Goal: Information Seeking & Learning: Learn about a topic

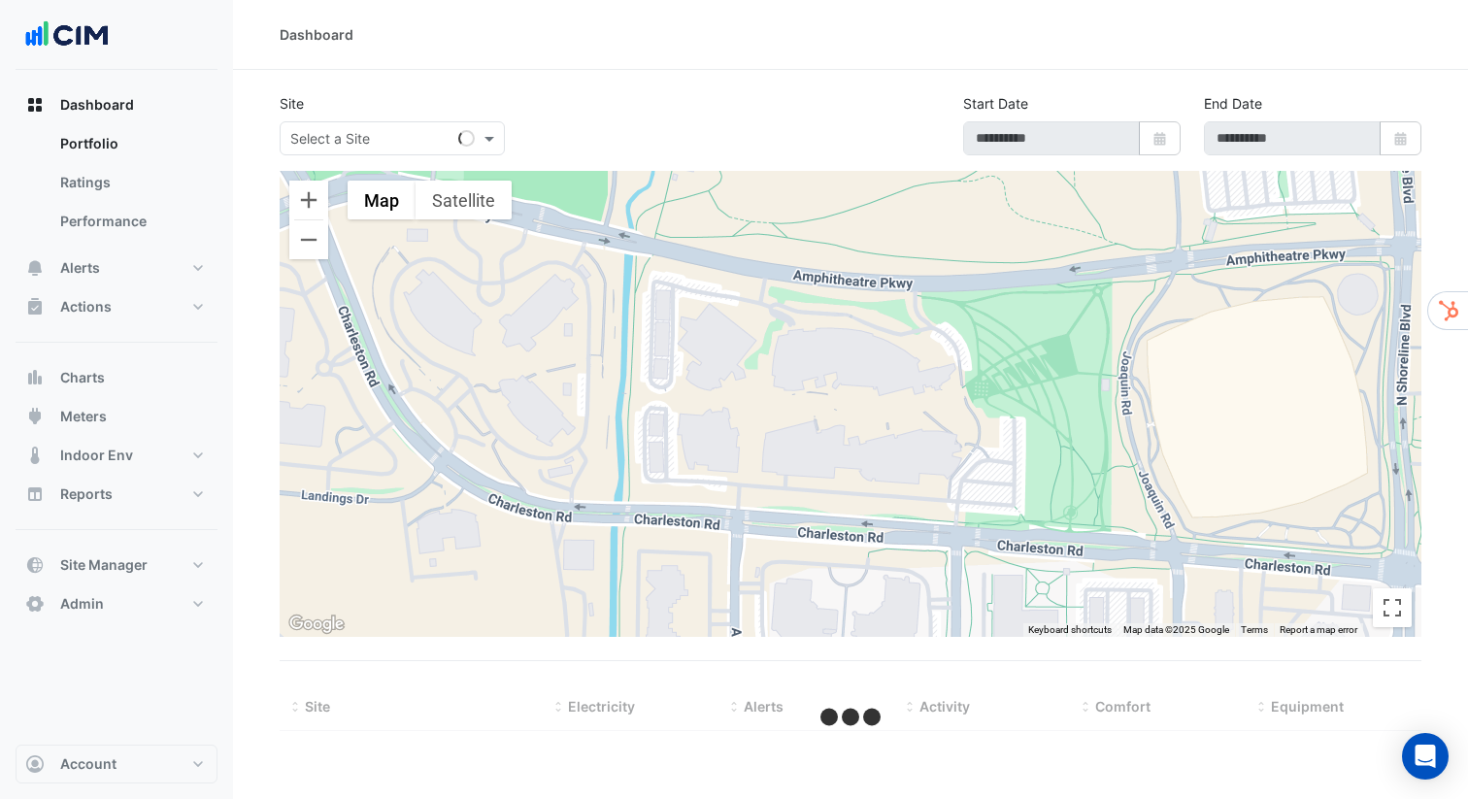
type input "**********"
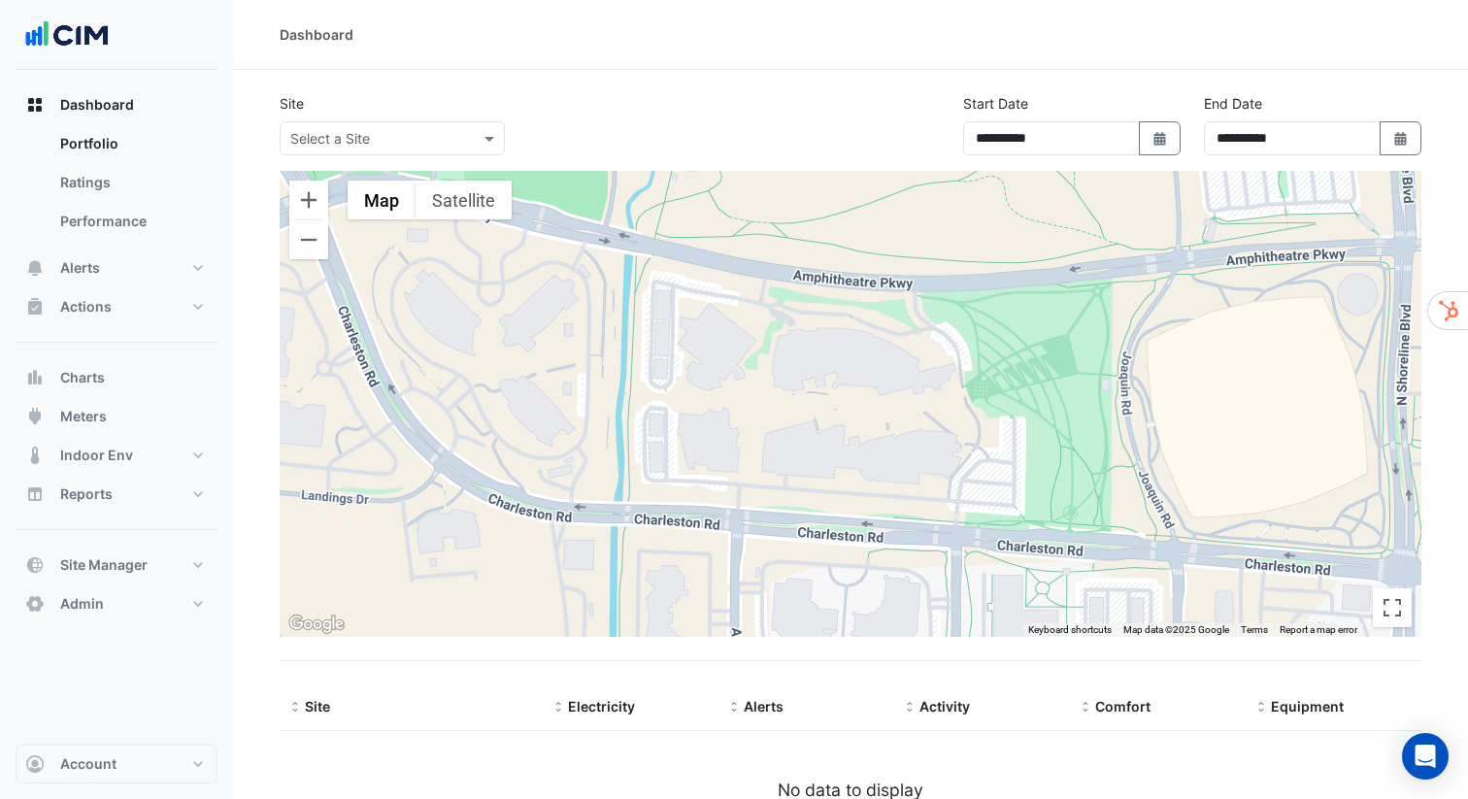
click at [505, 131] on app-site-select "Select a Site" at bounding box center [392, 138] width 233 height 34
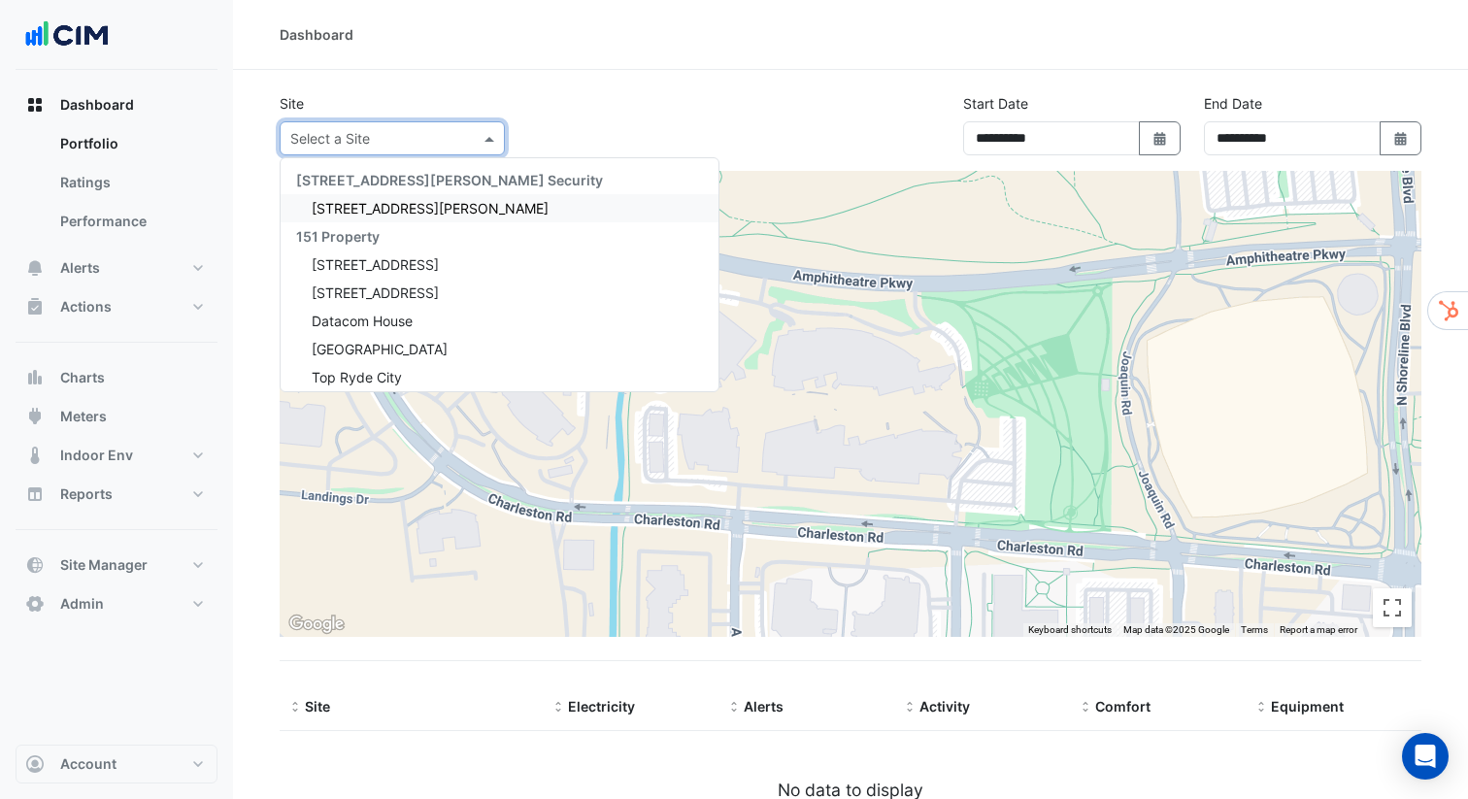
click at [480, 131] on span at bounding box center [492, 138] width 24 height 20
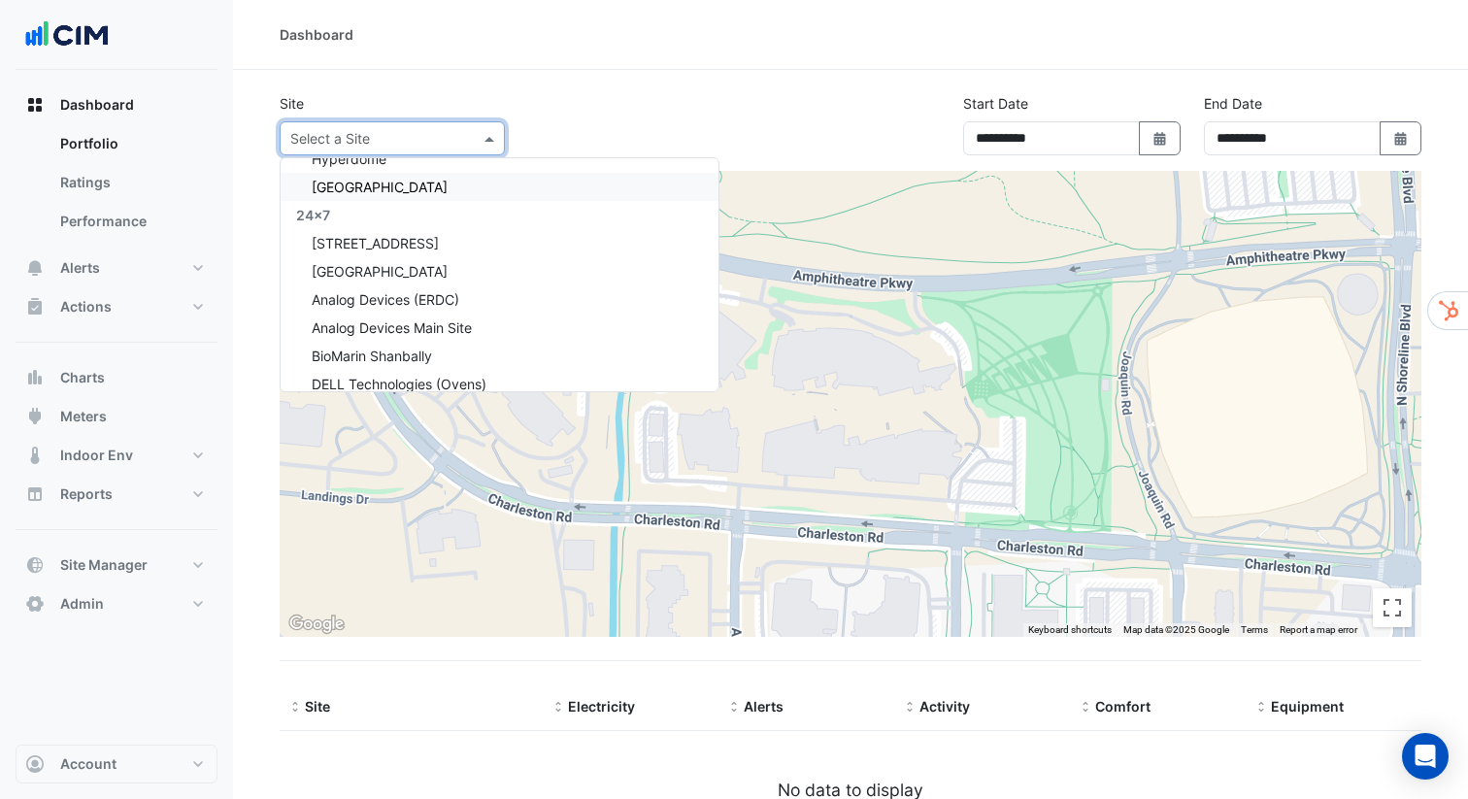
click at [445, 189] on div "[GEOGRAPHIC_DATA]" at bounding box center [500, 187] width 438 height 28
select select "***"
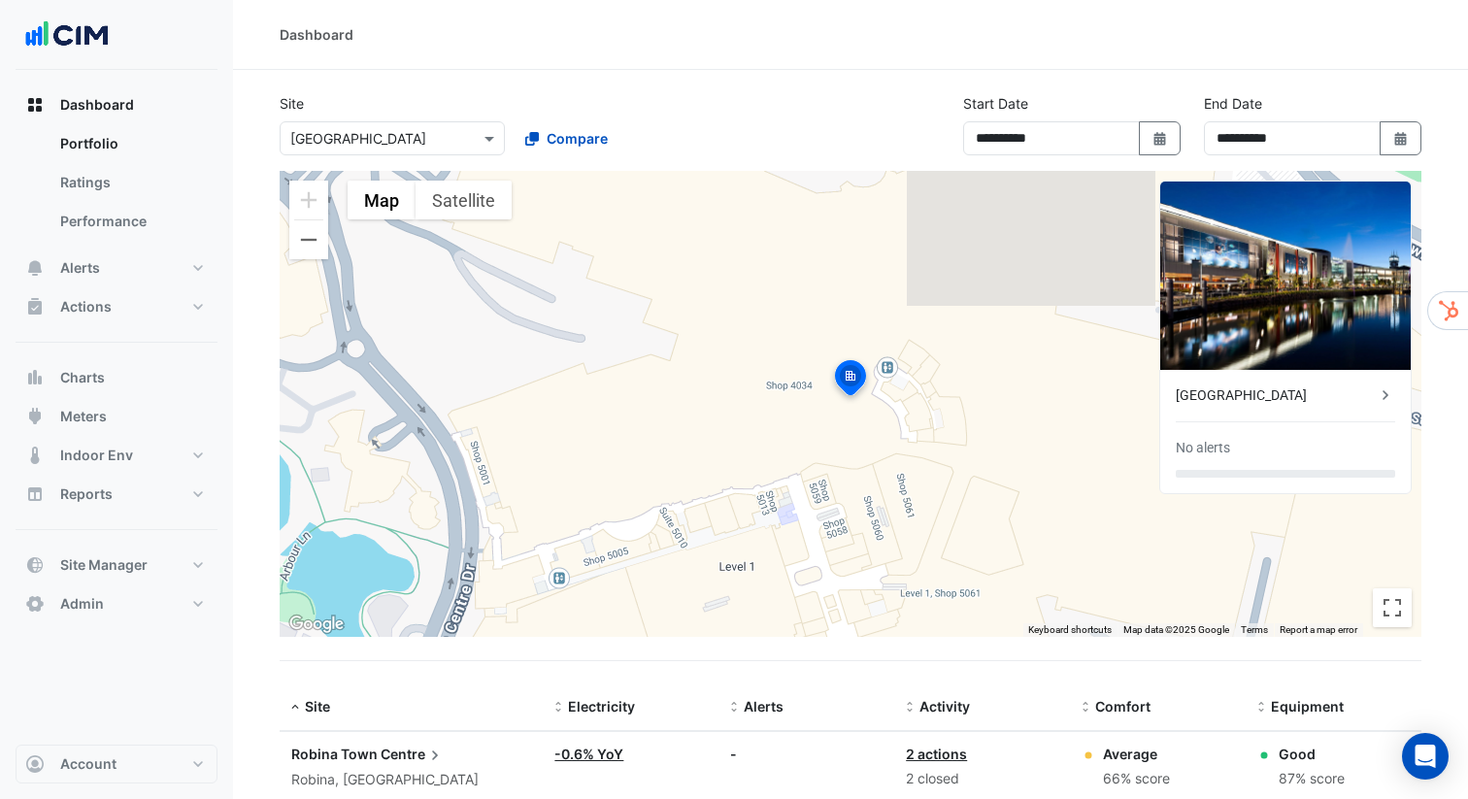
click at [779, 83] on section "**********" at bounding box center [850, 463] width 1235 height 786
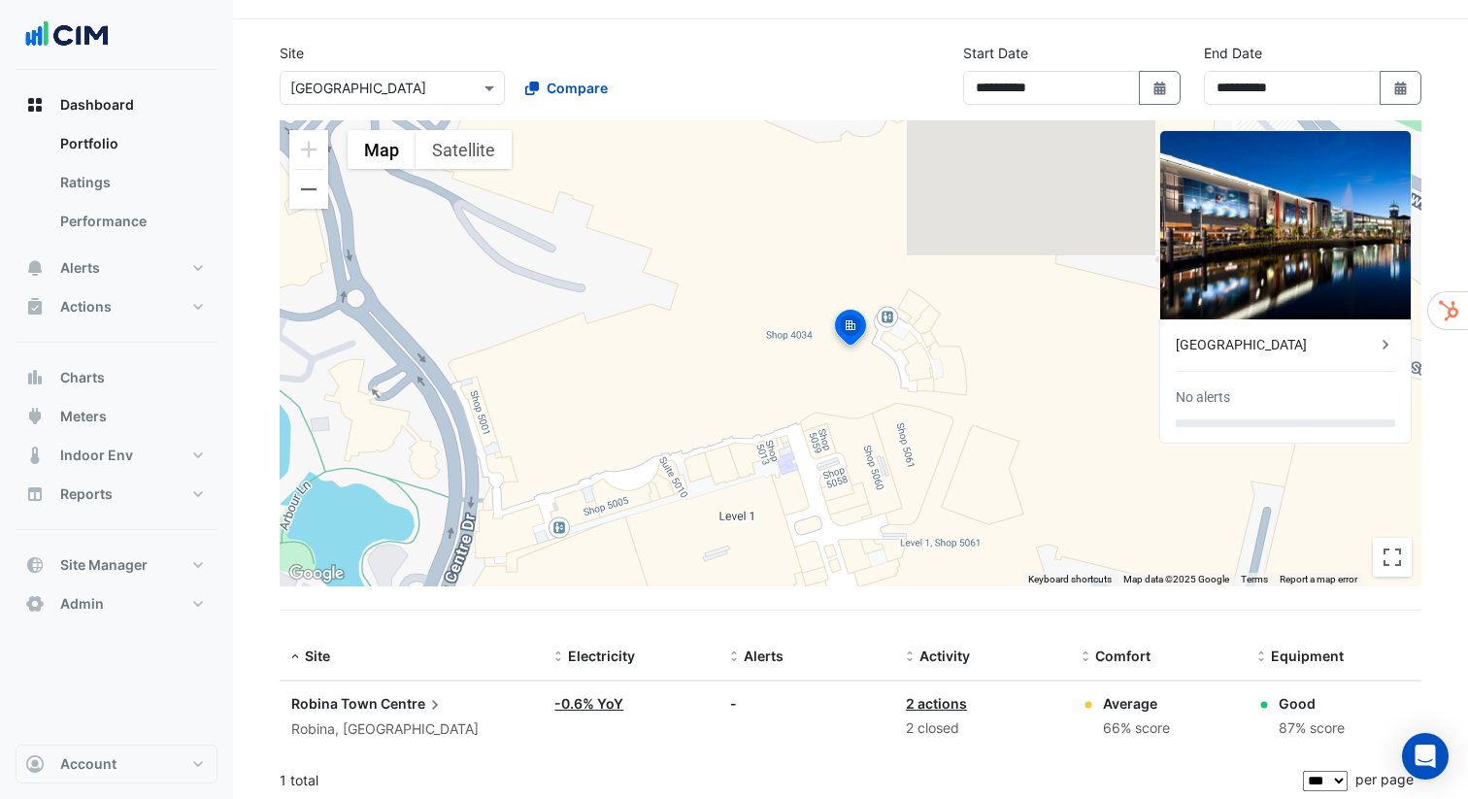
scroll to position [55, 0]
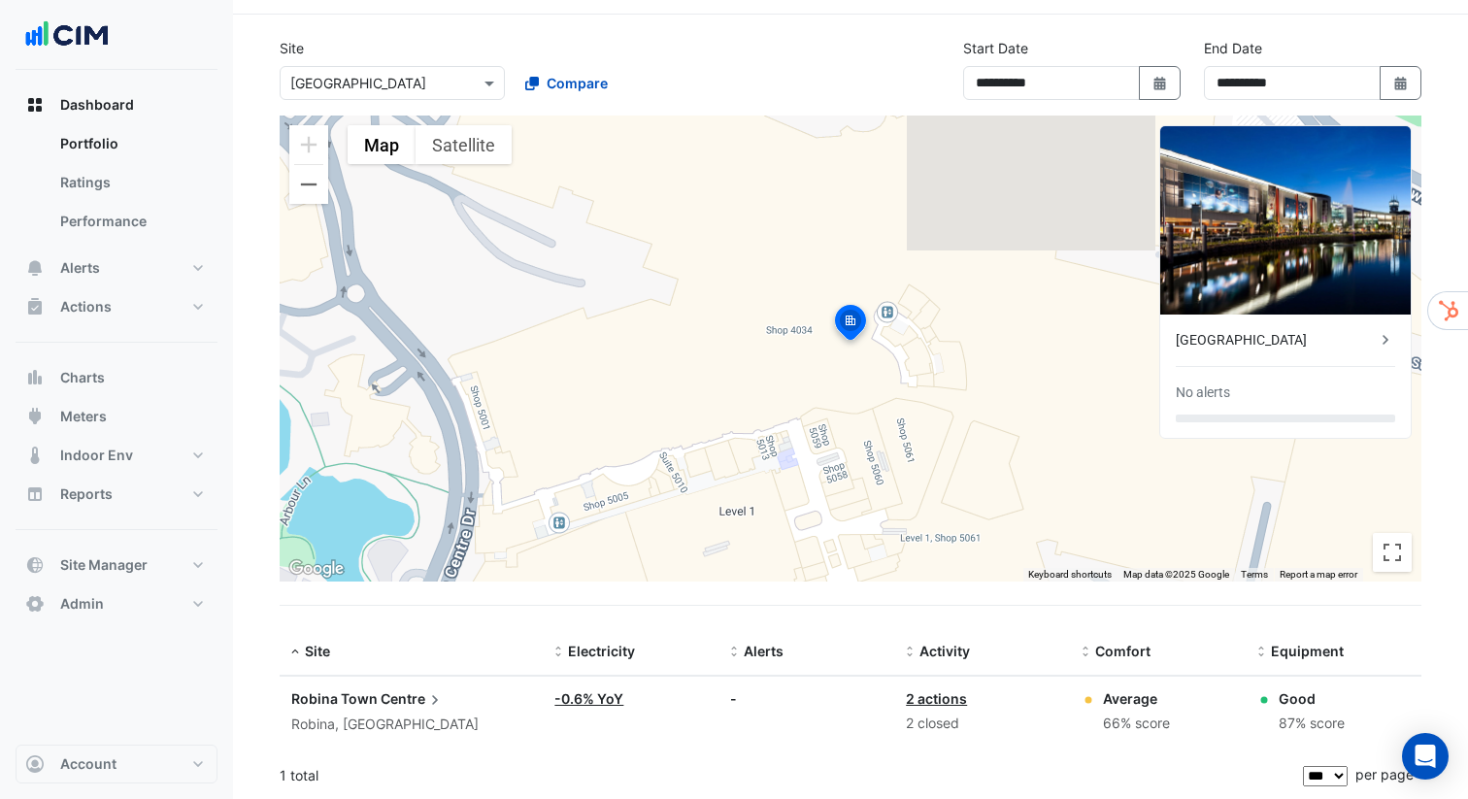
click at [395, 88] on input "text" at bounding box center [372, 84] width 165 height 20
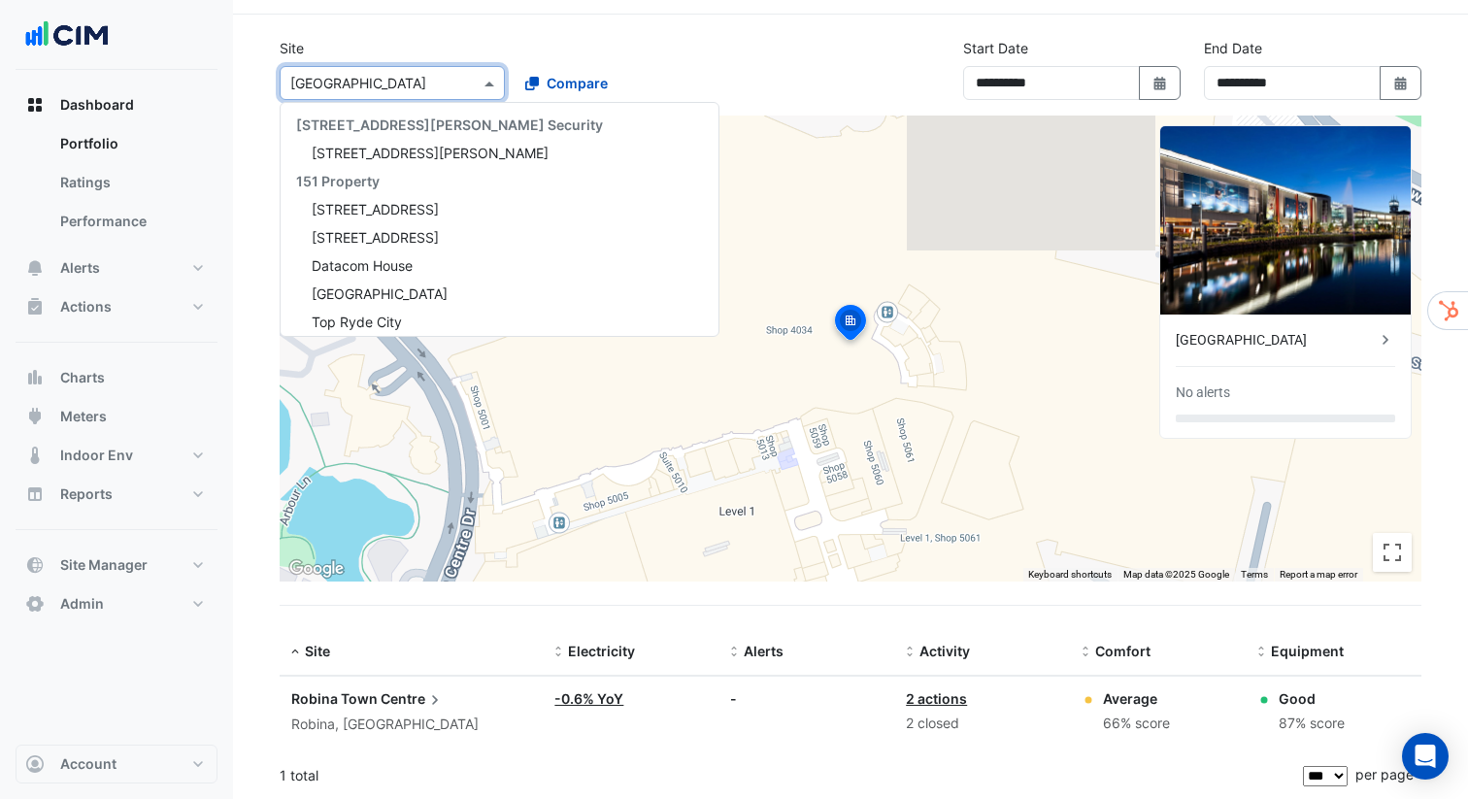
scroll to position [289, 0]
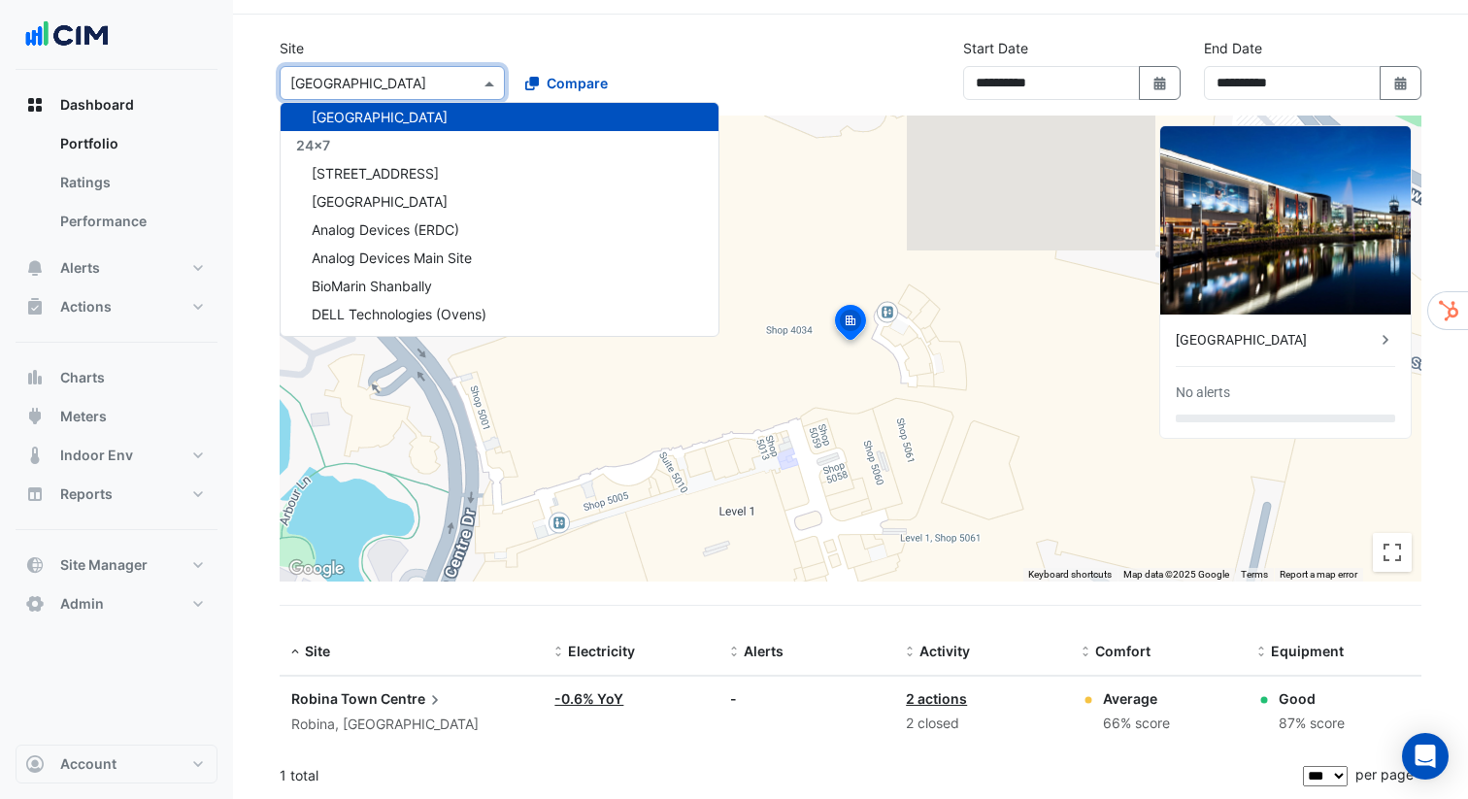
click at [395, 88] on input "text" at bounding box center [372, 84] width 165 height 20
click at [481, 643] on div "Site" at bounding box center [411, 652] width 240 height 22
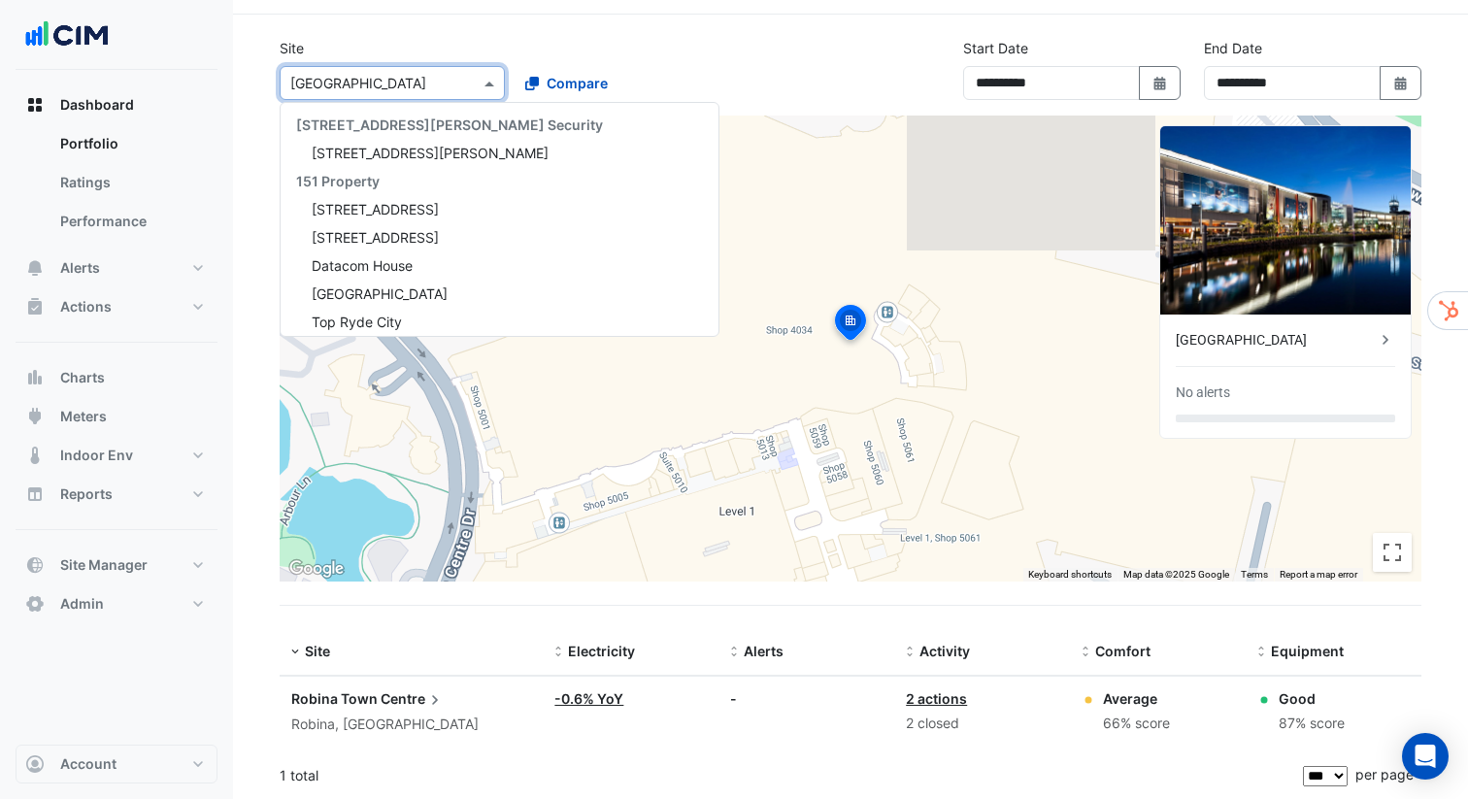
click at [486, 81] on span at bounding box center [492, 83] width 24 height 20
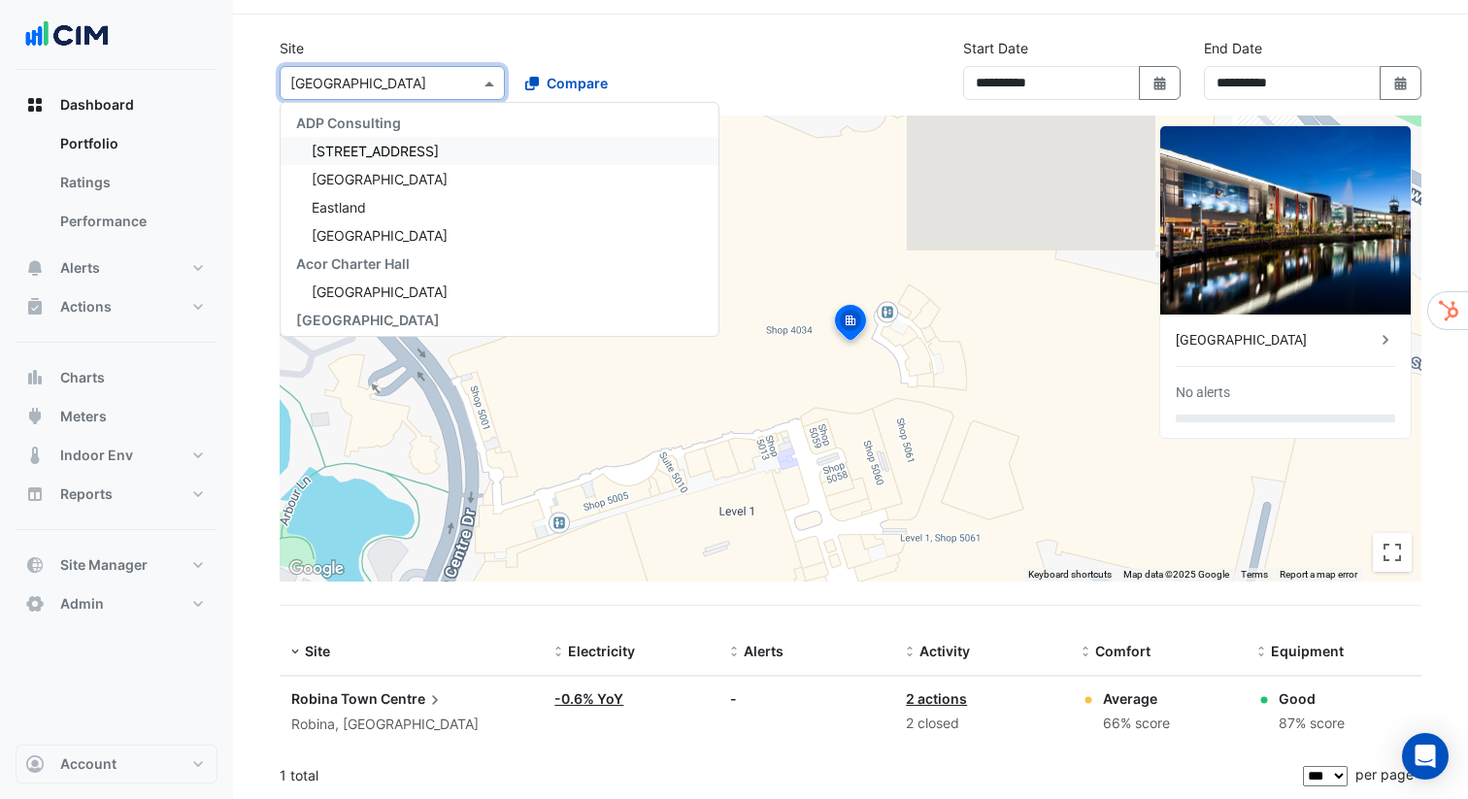
scroll to position [960, 0]
click at [447, 84] on input "text" at bounding box center [372, 84] width 165 height 20
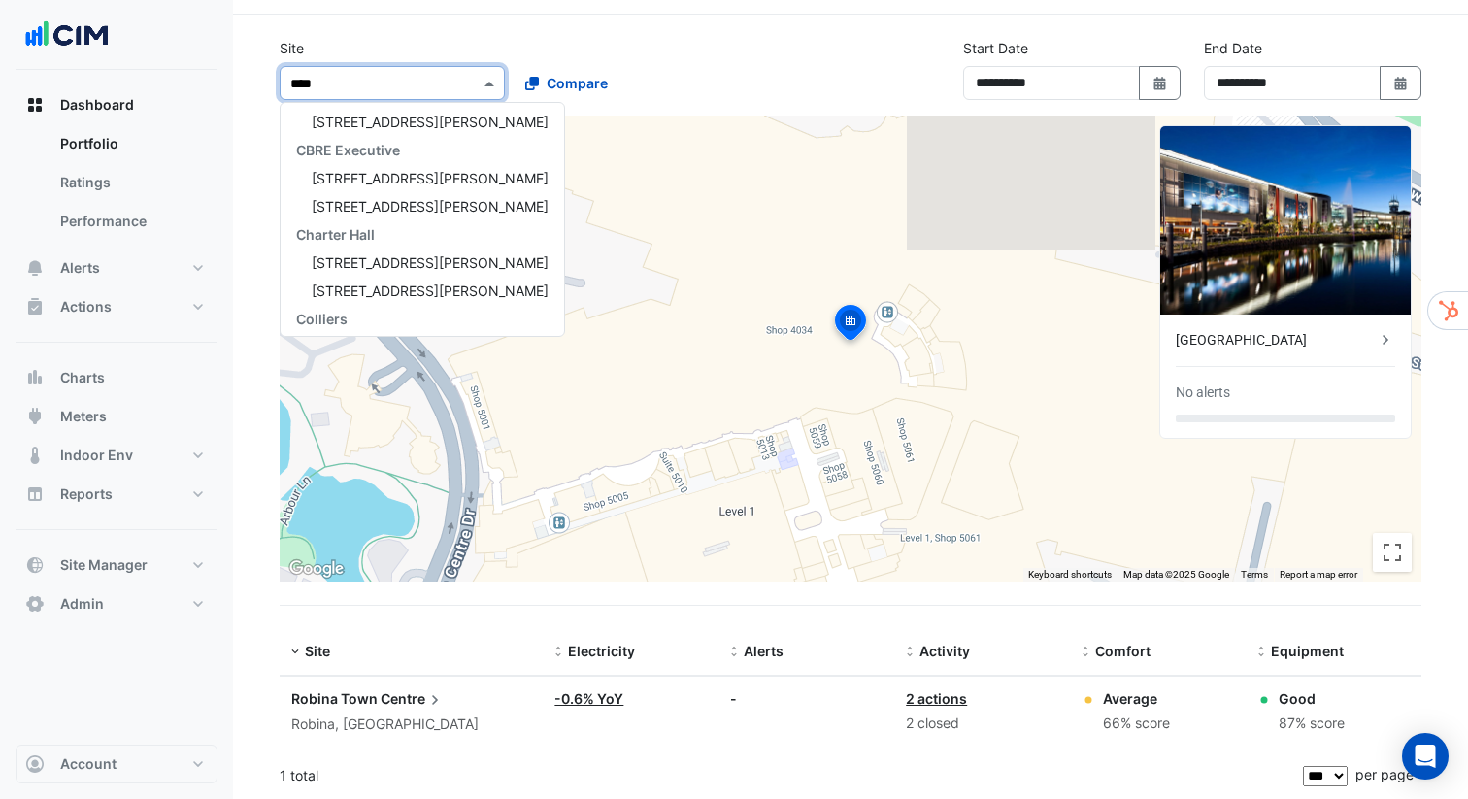
scroll to position [0, 0]
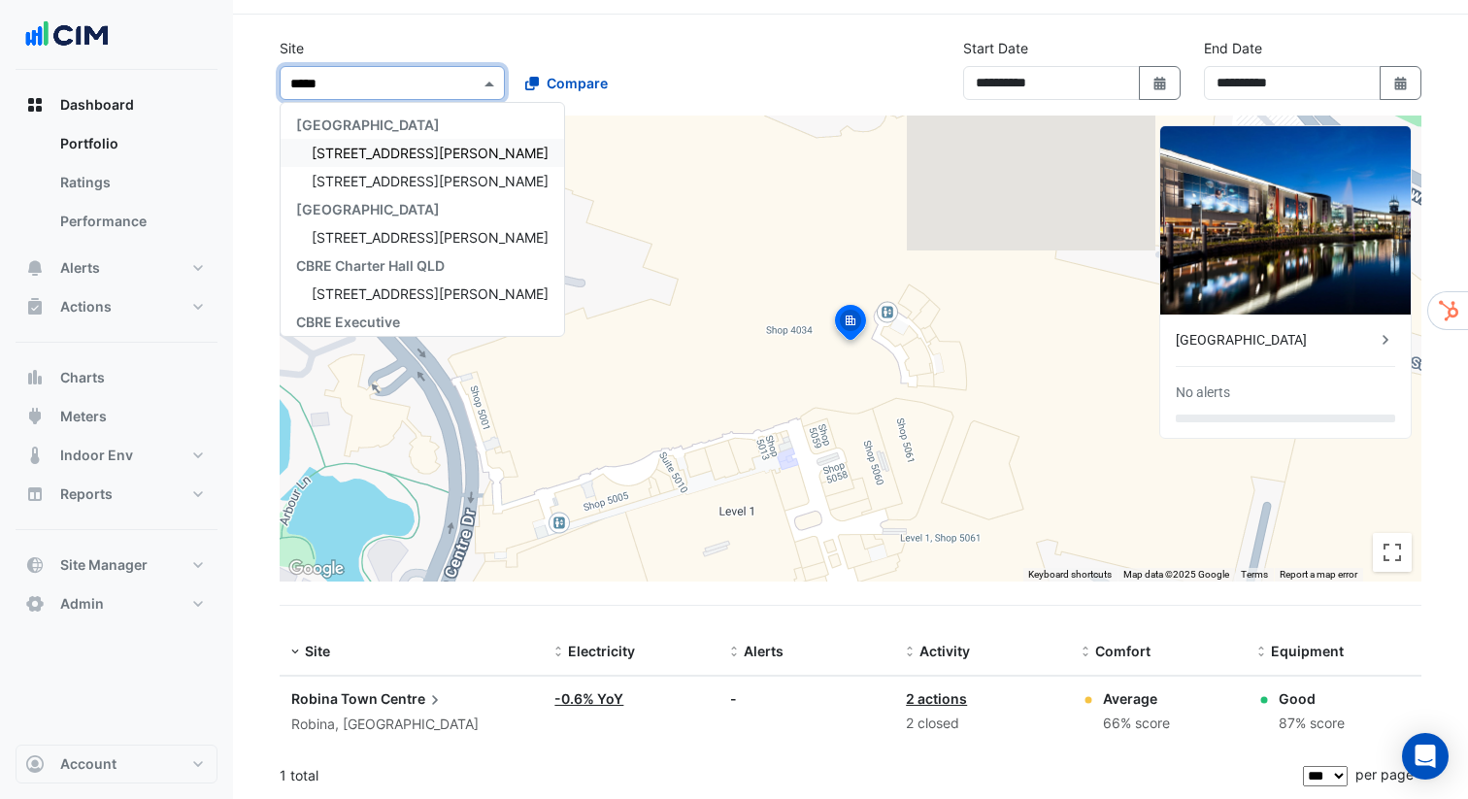
type input "******"
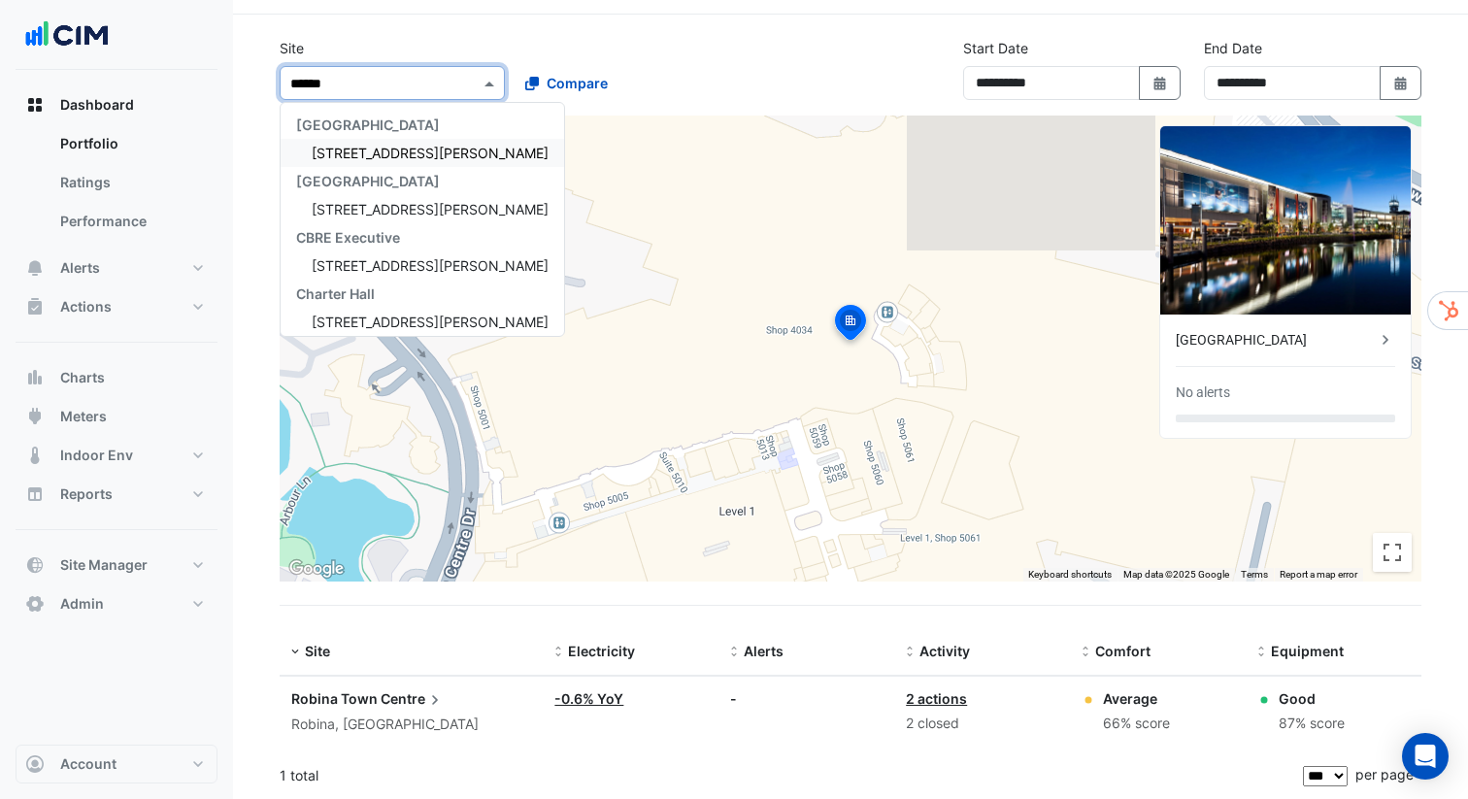
click at [400, 143] on div "[STREET_ADDRESS][PERSON_NAME]" at bounding box center [423, 153] width 284 height 28
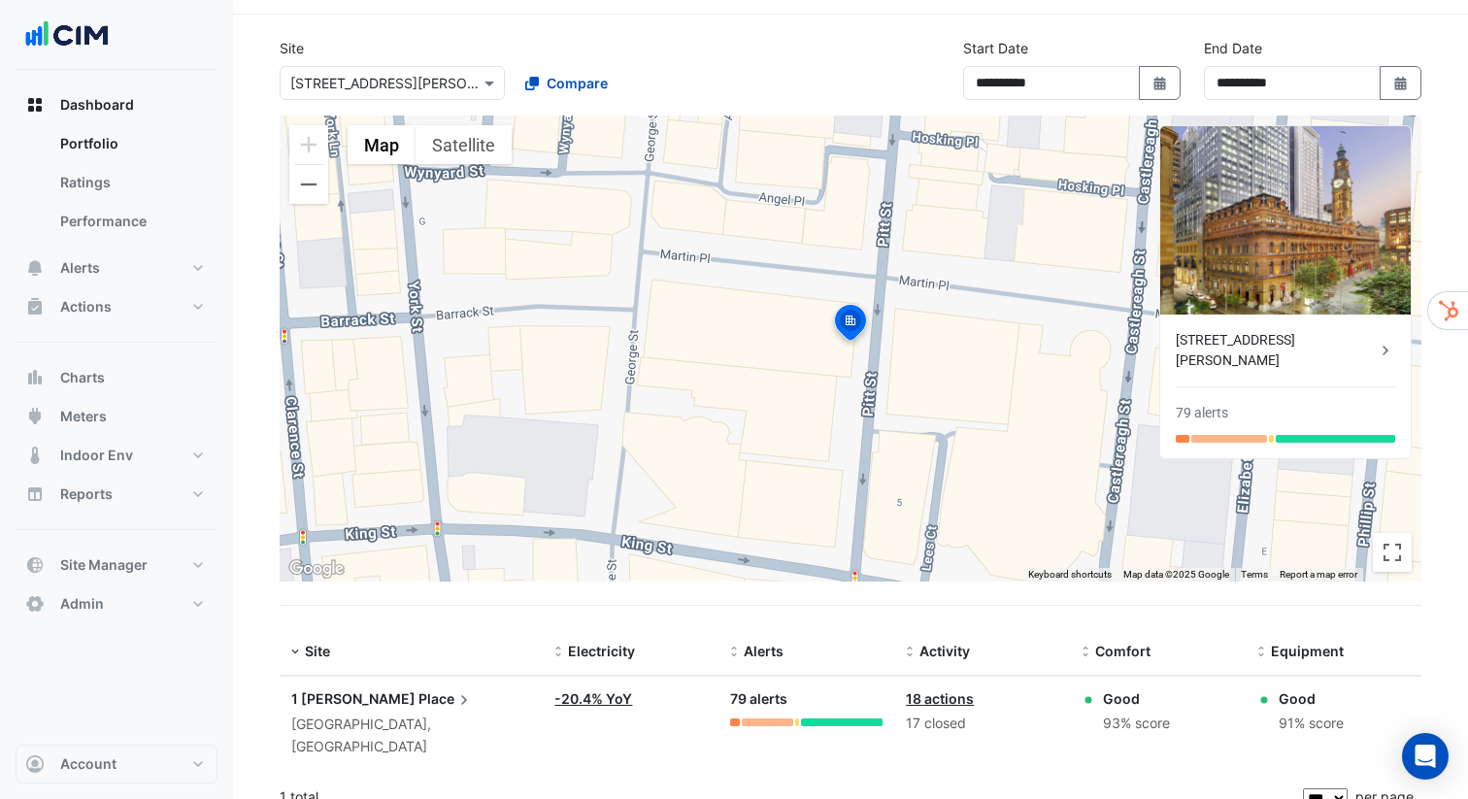
click at [1123, 722] on div "93% score" at bounding box center [1136, 724] width 67 height 22
click at [419, 700] on span "Place" at bounding box center [446, 699] width 55 height 21
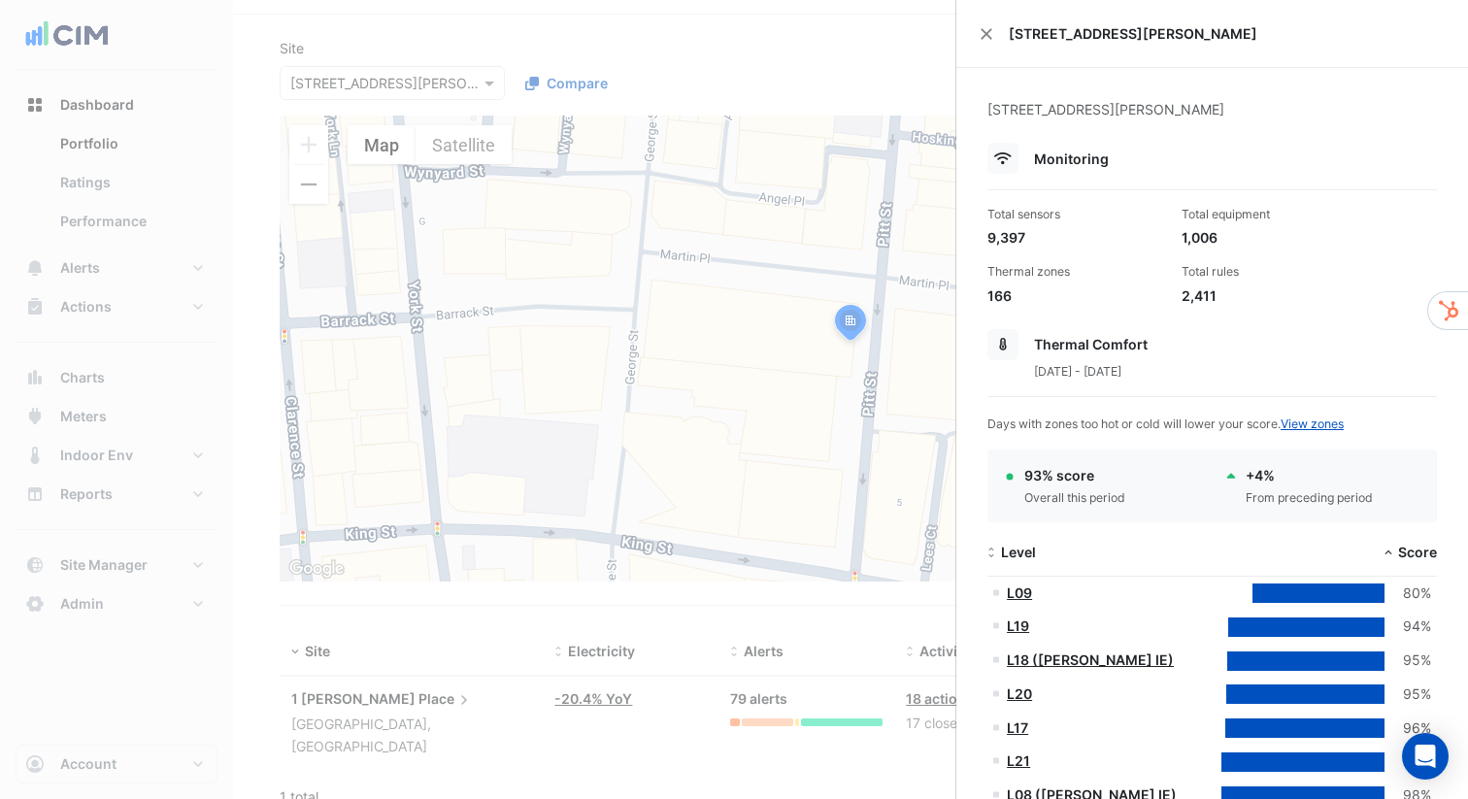
click at [1211, 296] on div "2,411" at bounding box center [1271, 296] width 179 height 20
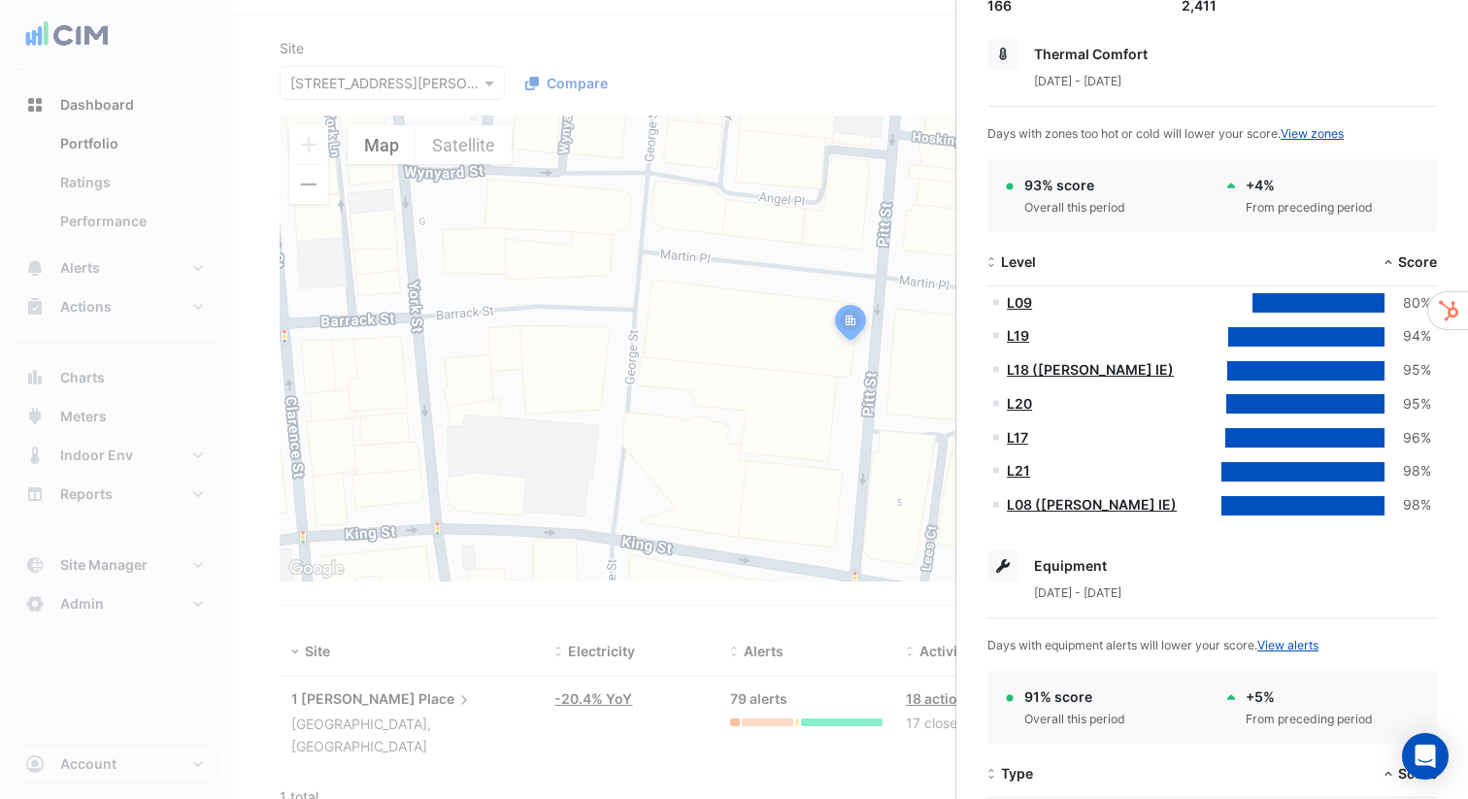
scroll to position [298, 0]
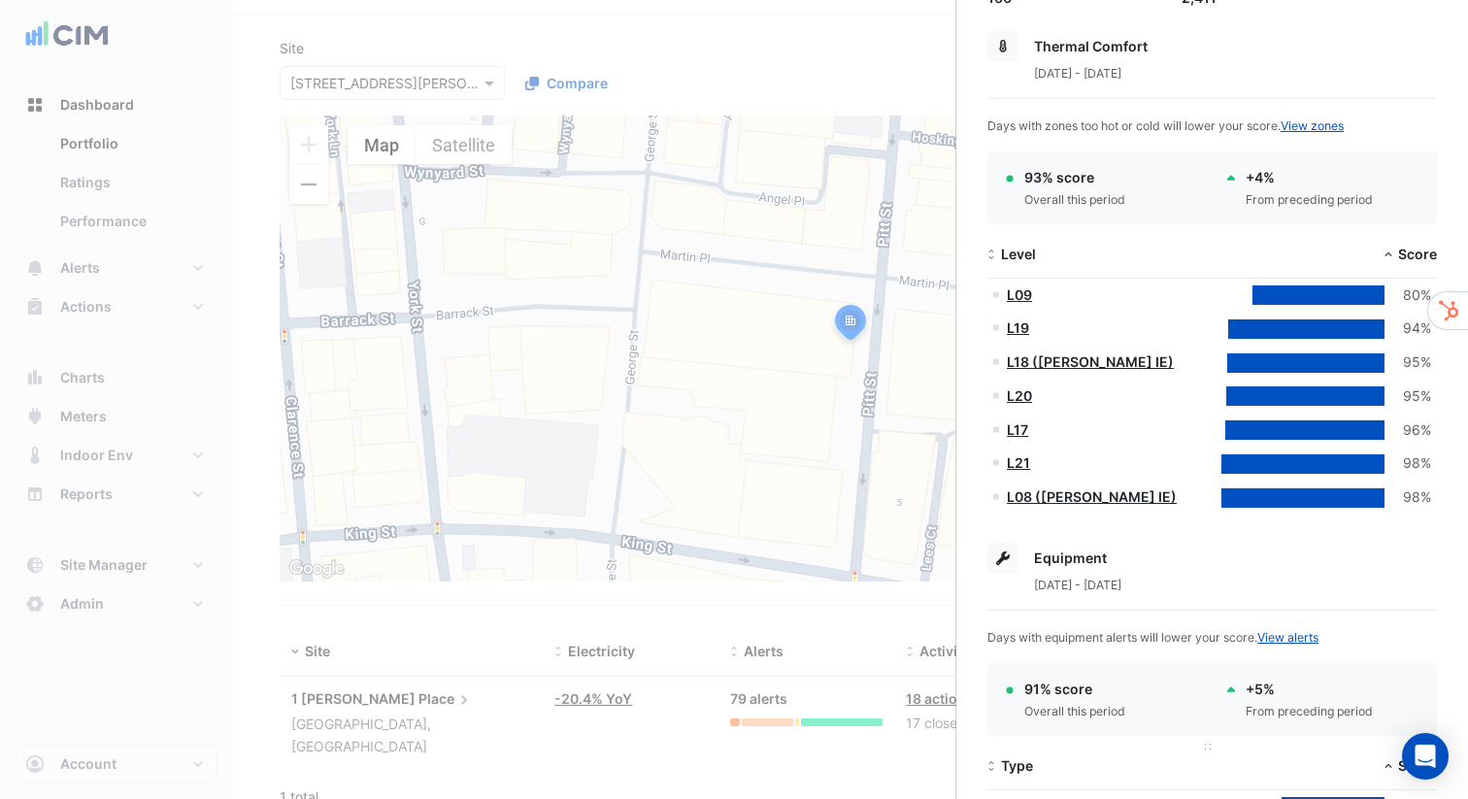
click at [1196, 745] on datatable-header-cell "Type" at bounding box center [1100, 767] width 225 height 47
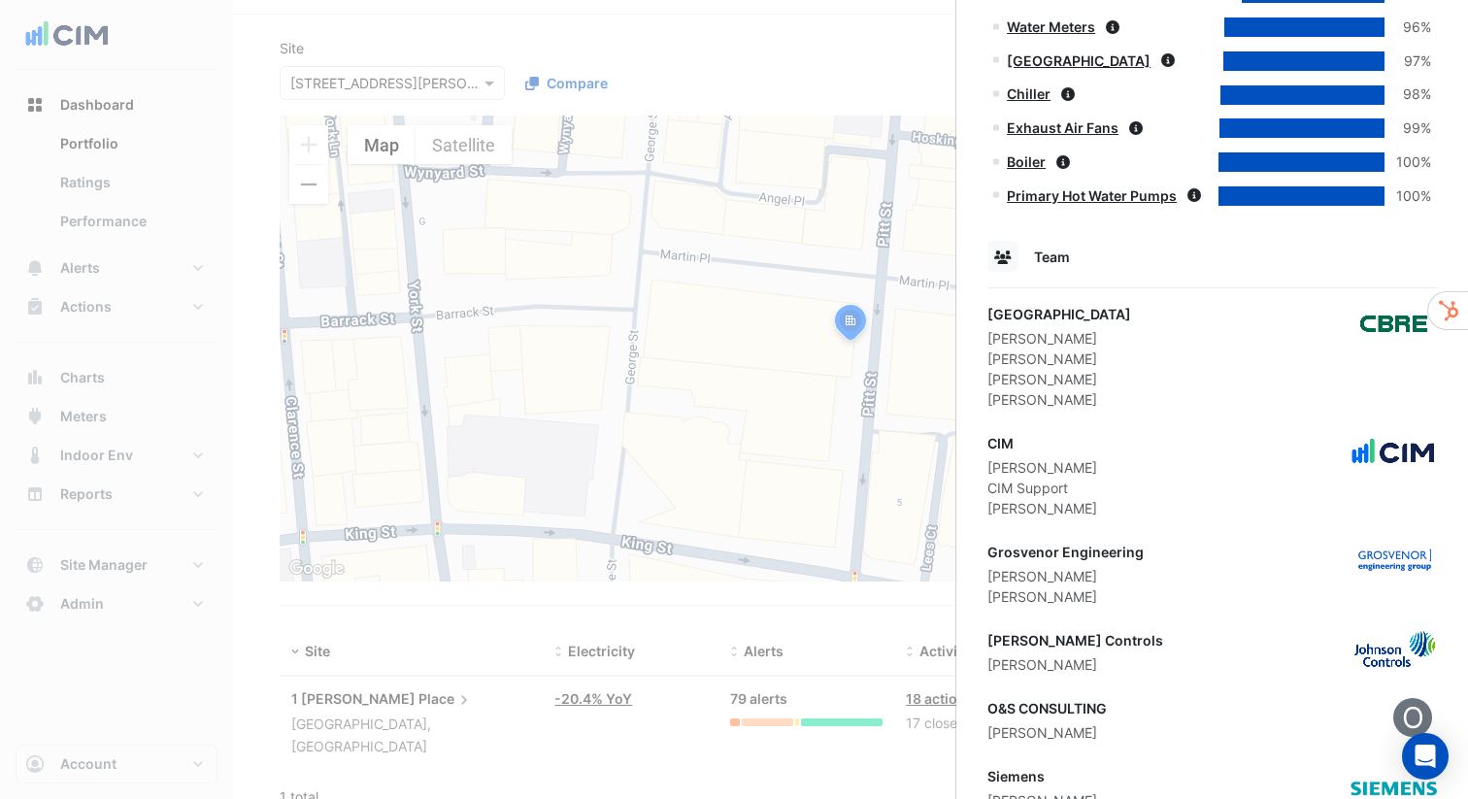
scroll to position [1267, 0]
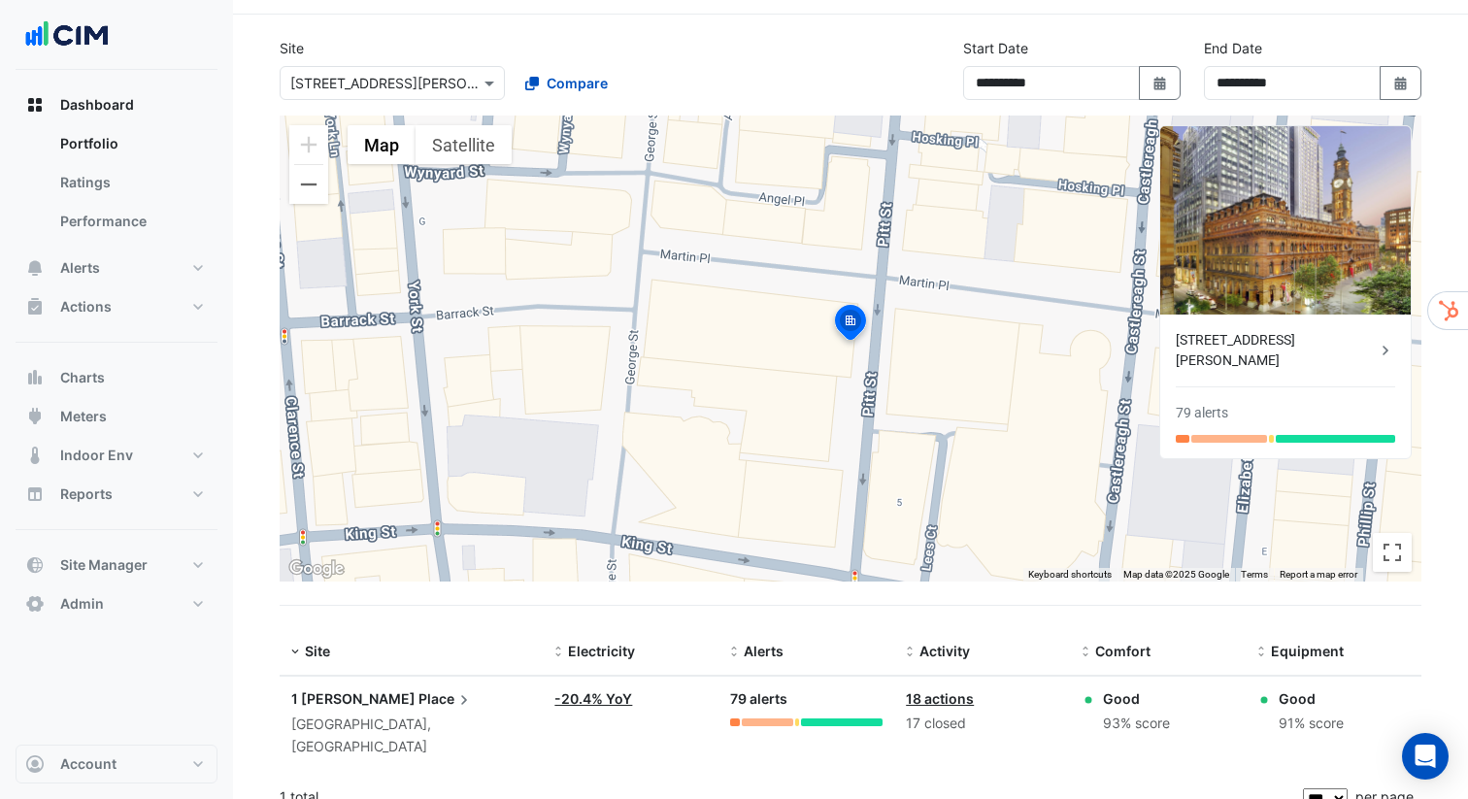
click at [864, 86] on ngb-offcanvas-backdrop at bounding box center [734, 399] width 1468 height 799
click at [91, 263] on span "Alerts" at bounding box center [80, 267] width 40 height 19
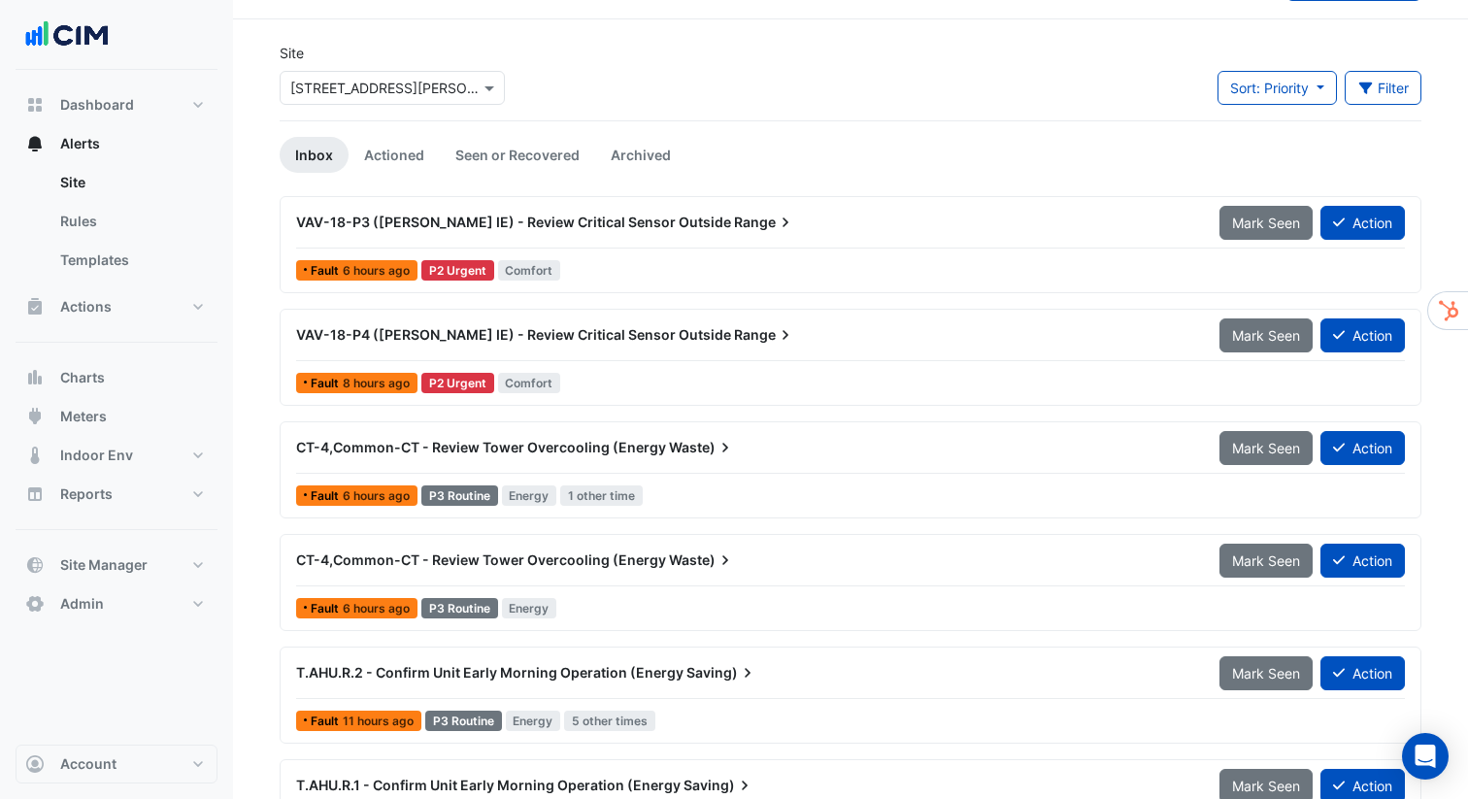
scroll to position [53, 0]
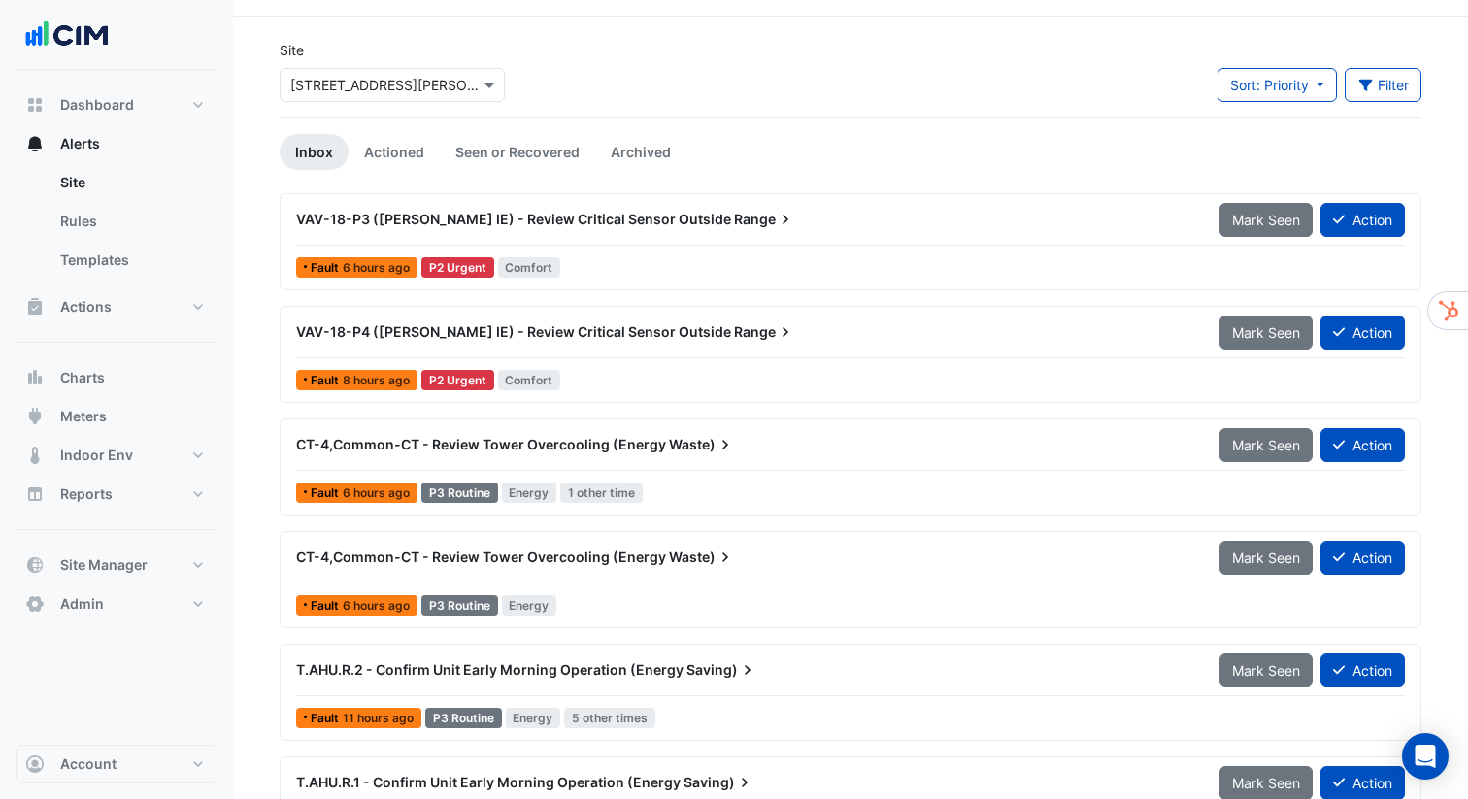
click at [569, 220] on span "VAV-18-P3 ([PERSON_NAME] IE) - Review Critical Sensor Outside" at bounding box center [513, 219] width 435 height 17
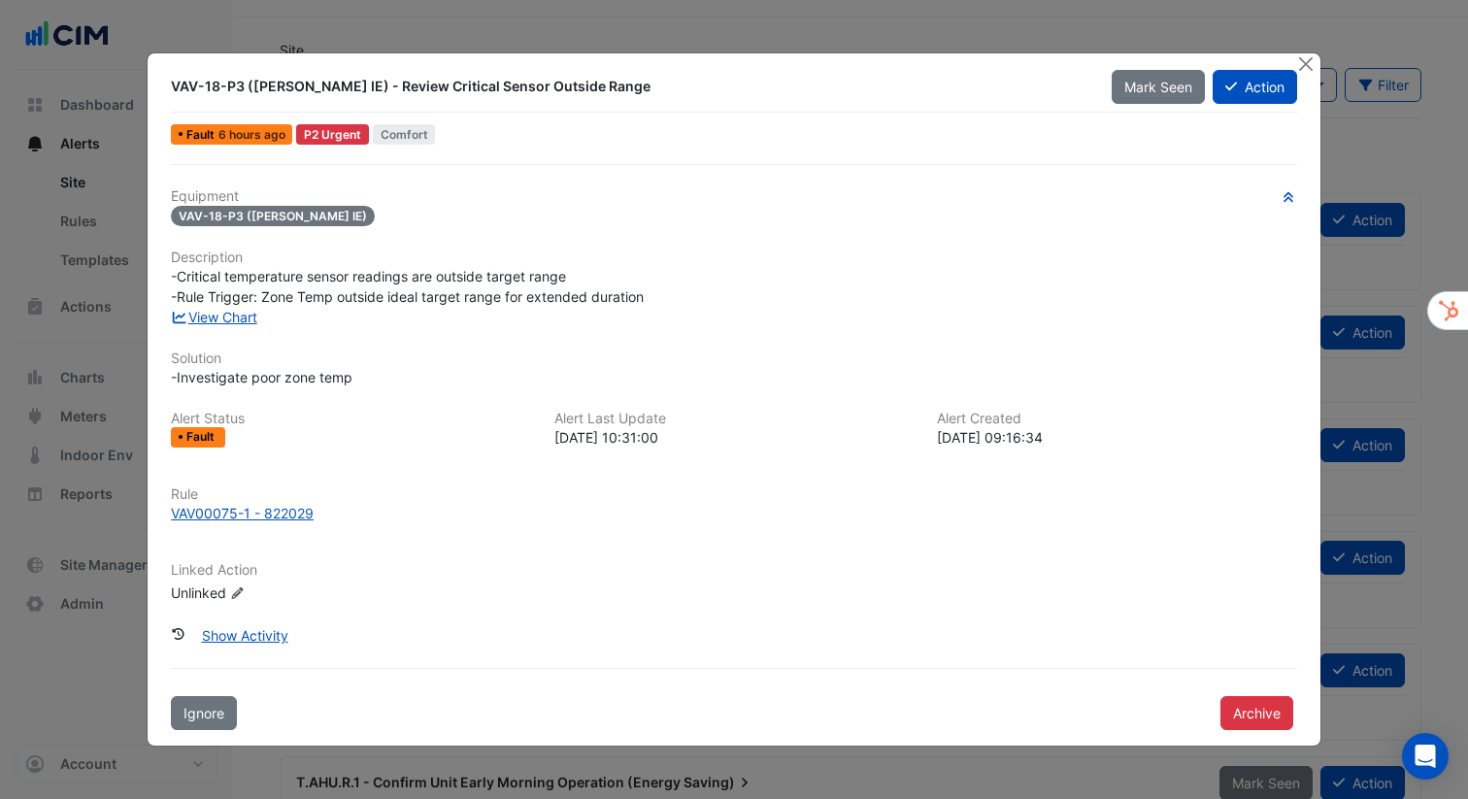
click at [375, 328] on div "Equipment VAV-18-P3 (NABERS IE) Description -Critical temperature sensor readin…" at bounding box center [734, 403] width 1127 height 430
click at [240, 316] on link "View Chart" at bounding box center [214, 317] width 86 height 17
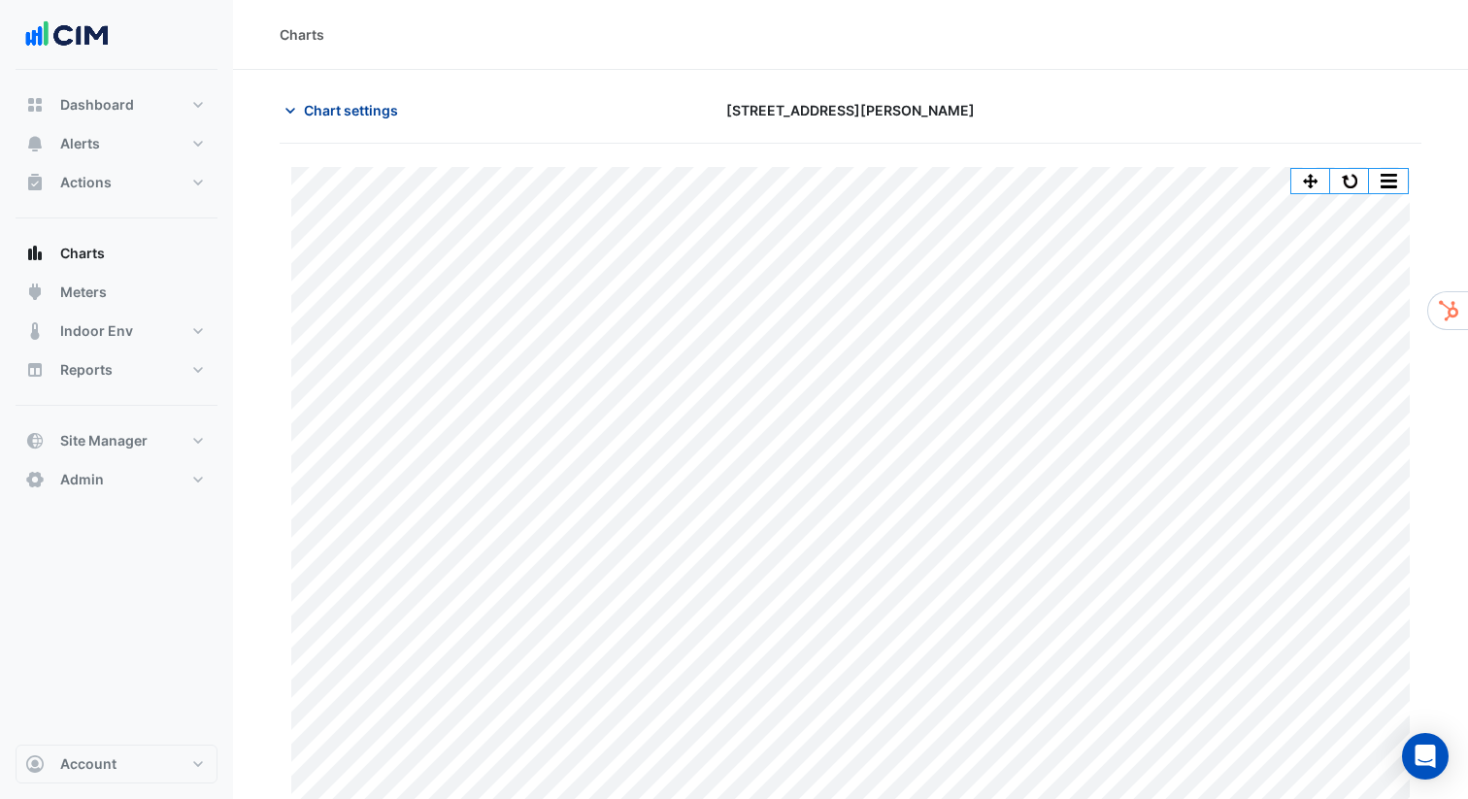
click at [386, 118] on span "Chart settings" at bounding box center [351, 110] width 94 height 20
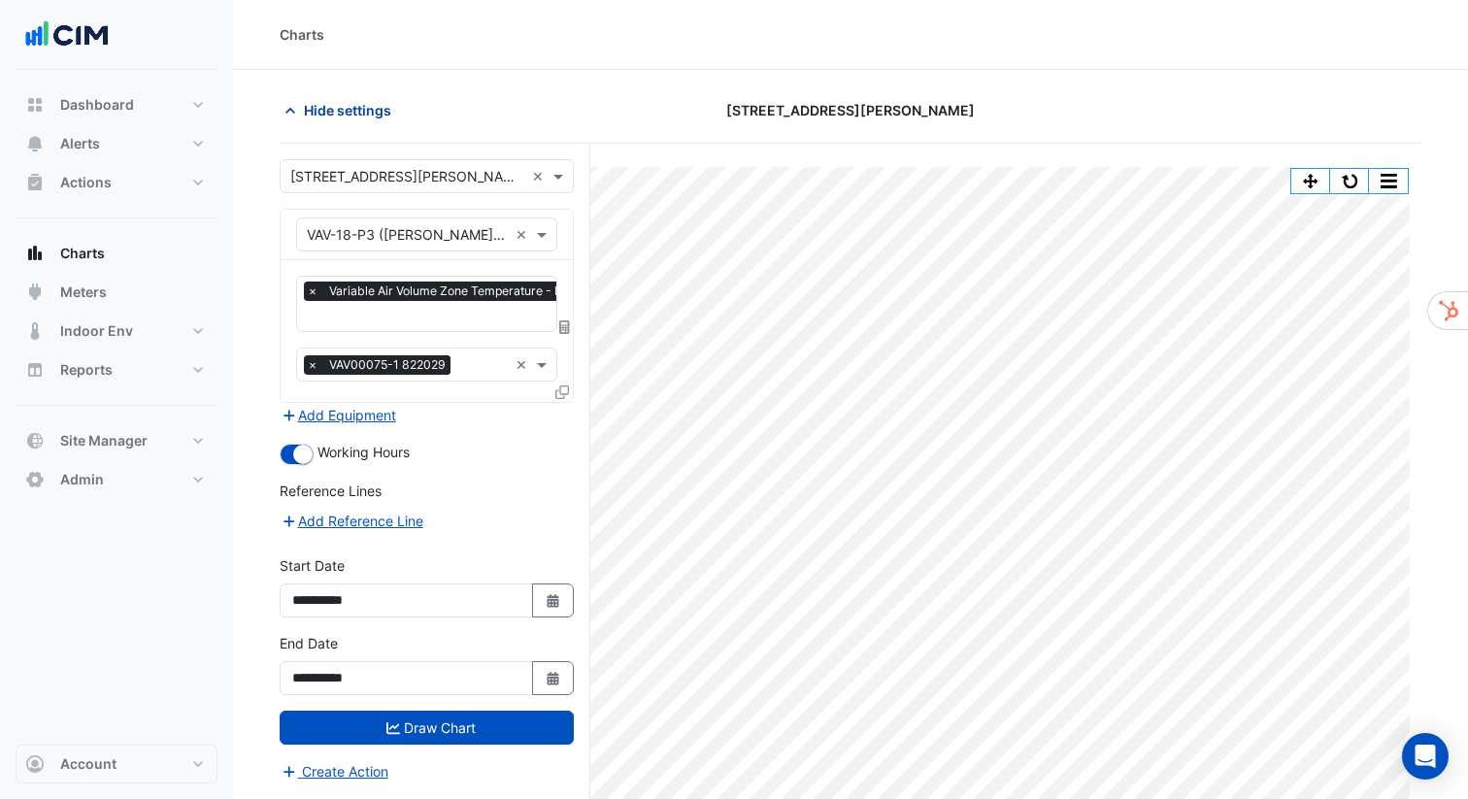
click at [386, 118] on span "Hide settings" at bounding box center [347, 110] width 87 height 20
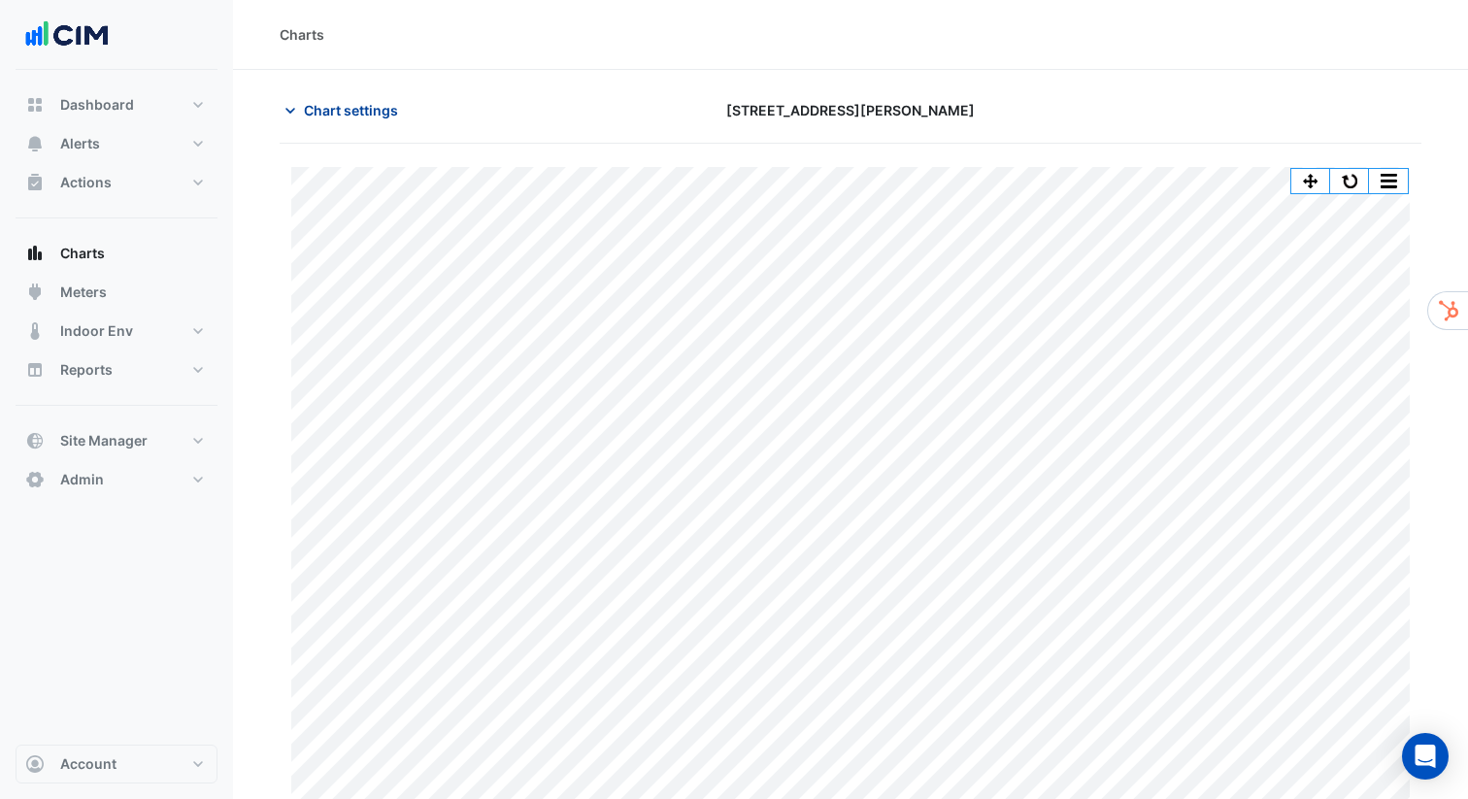
click at [357, 111] on span "Chart settings" at bounding box center [351, 110] width 94 height 20
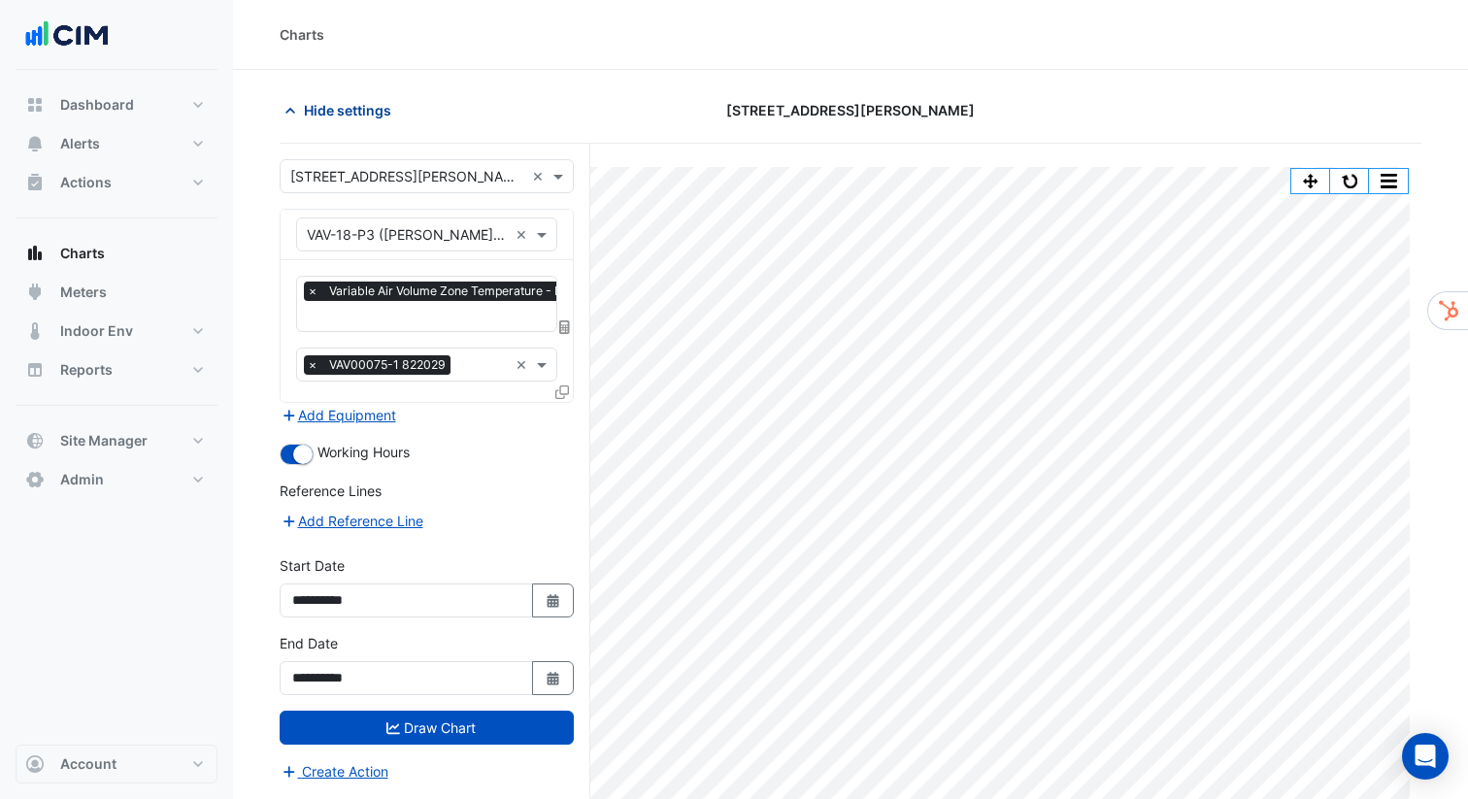
click at [357, 111] on span "Hide settings" at bounding box center [347, 110] width 87 height 20
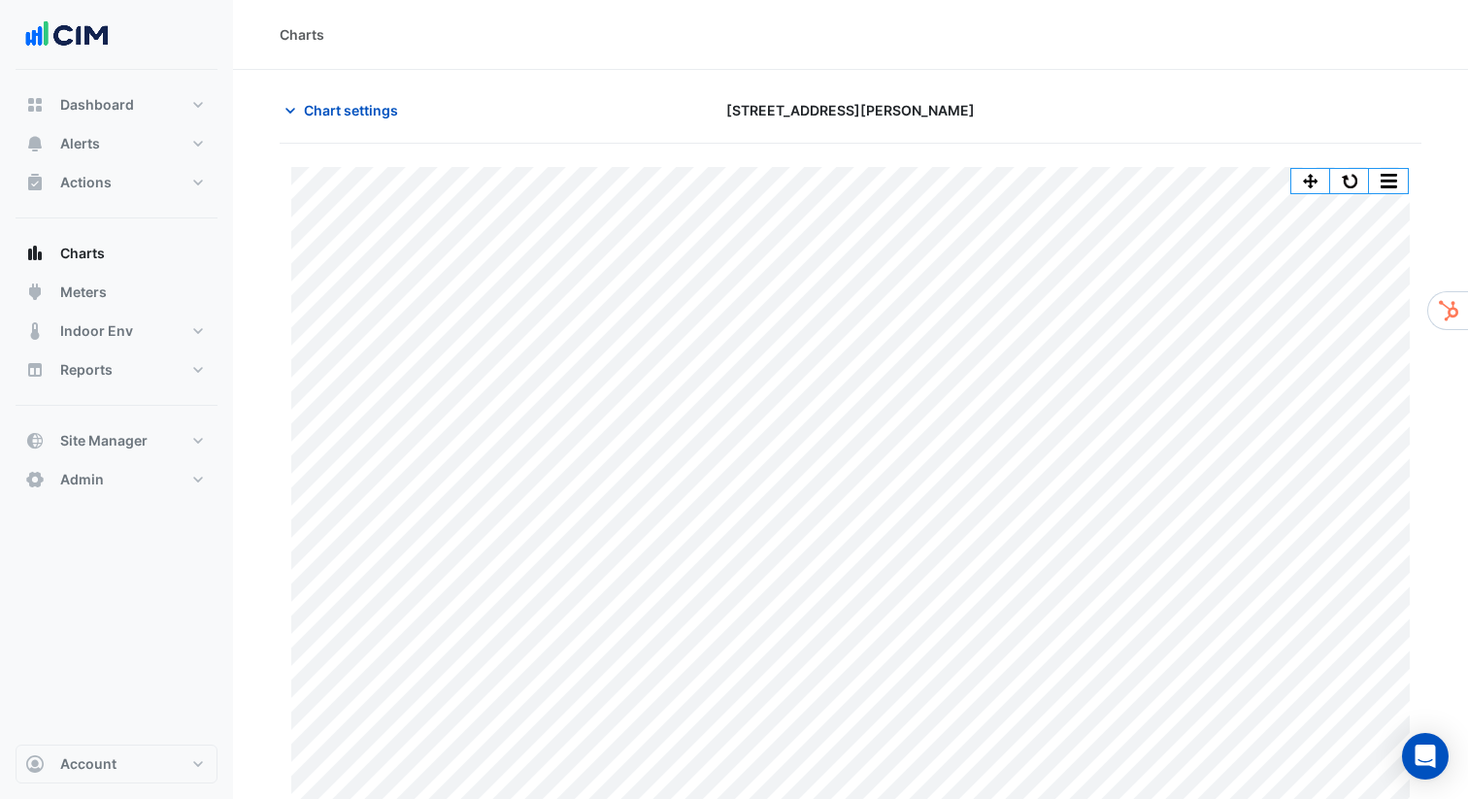
click at [559, 95] on div "Chart settings" at bounding box center [462, 110] width 388 height 34
click at [90, 149] on span "Alerts" at bounding box center [80, 143] width 40 height 19
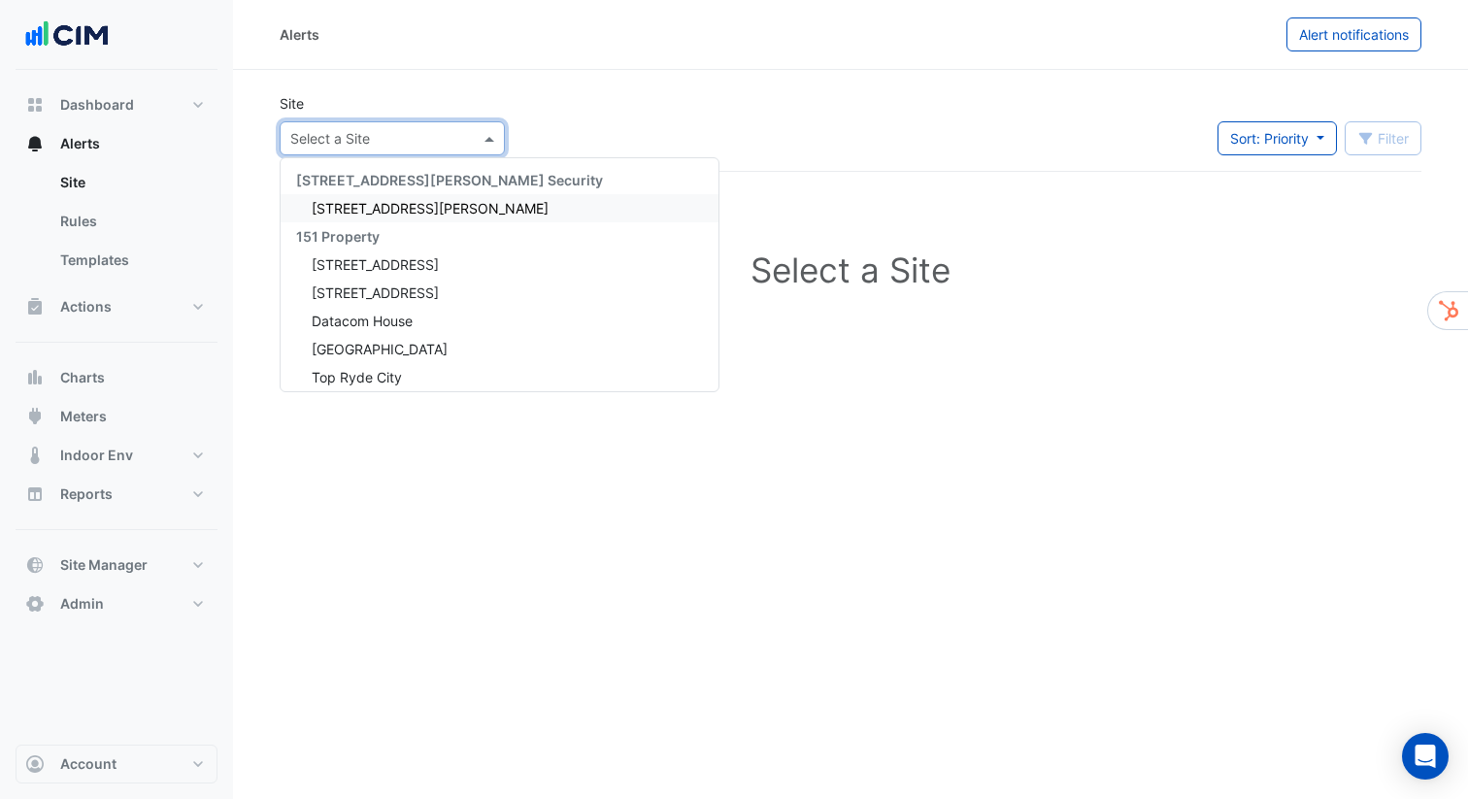
click at [373, 139] on input "text" at bounding box center [372, 139] width 165 height 20
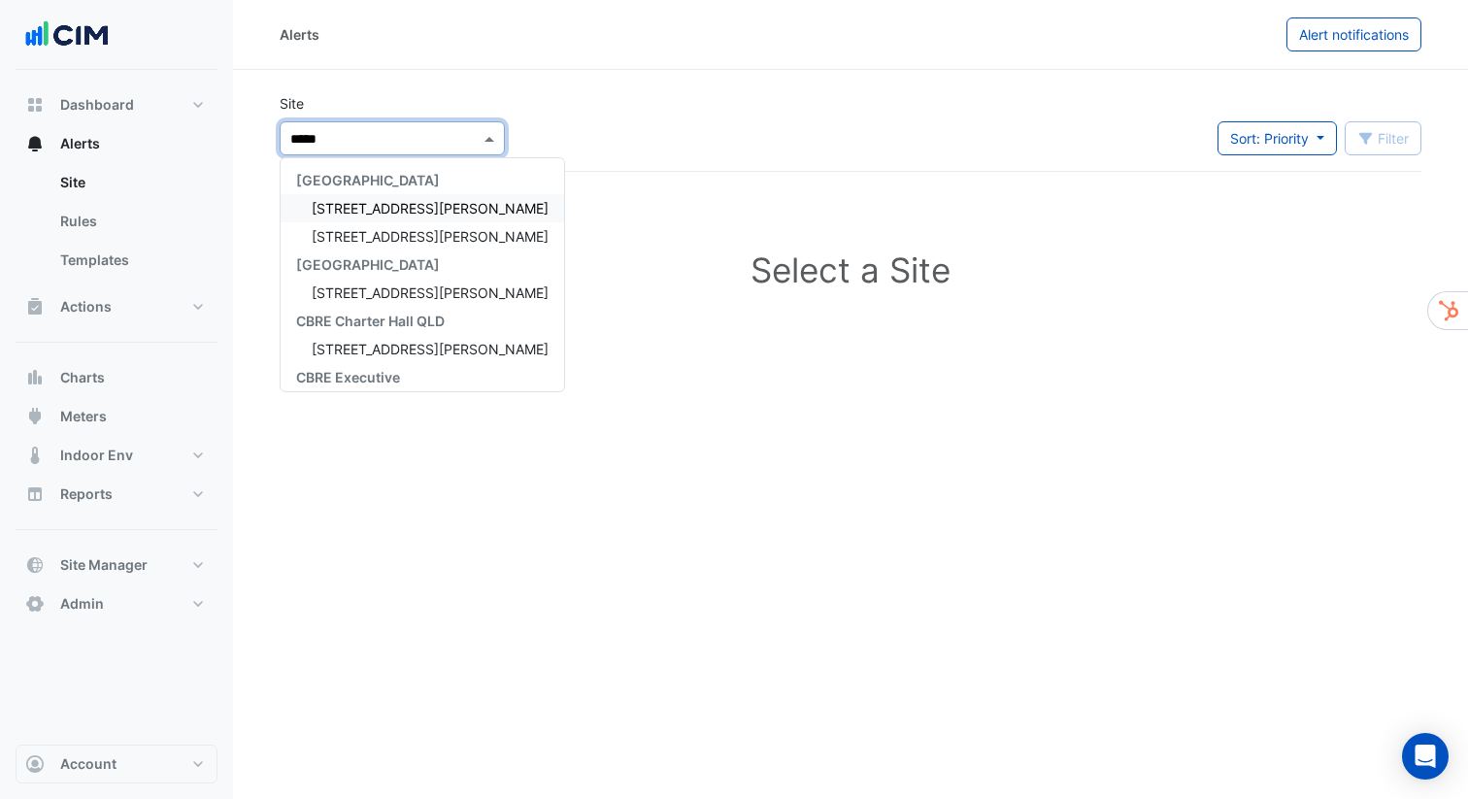
type input "******"
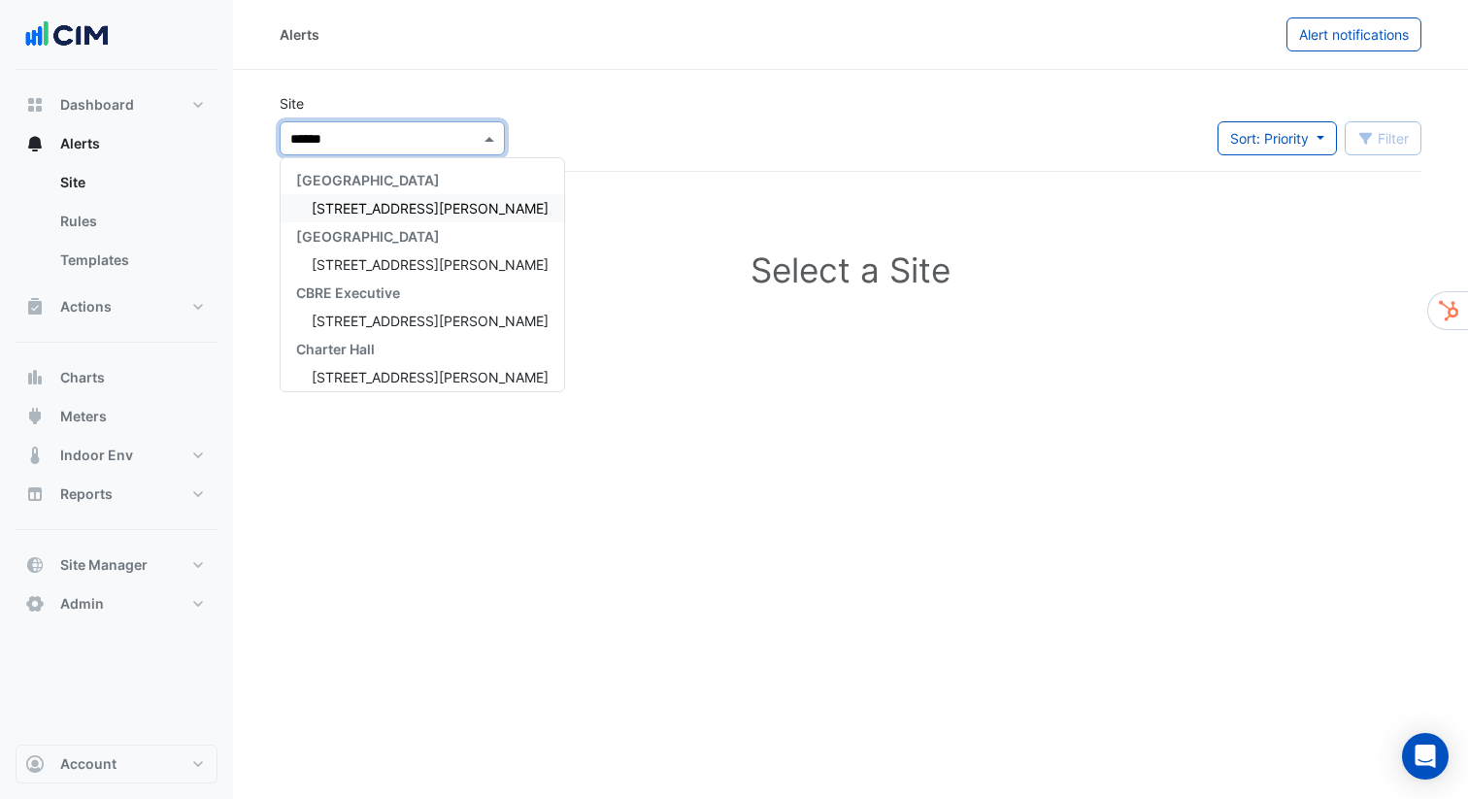
click at [377, 201] on span "[STREET_ADDRESS][PERSON_NAME]" at bounding box center [430, 208] width 237 height 17
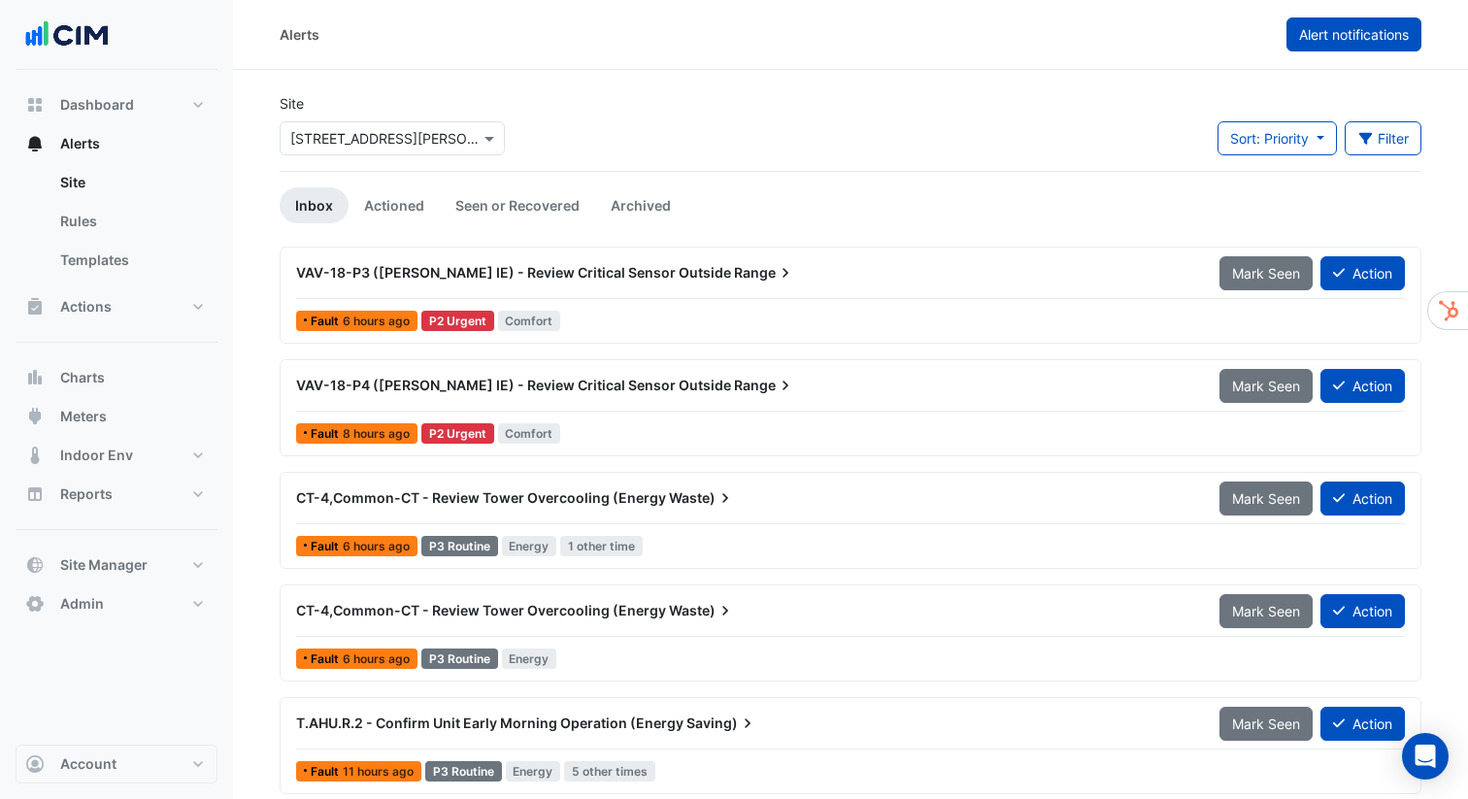
click at [1380, 28] on span "Alert notifications" at bounding box center [1354, 34] width 110 height 17
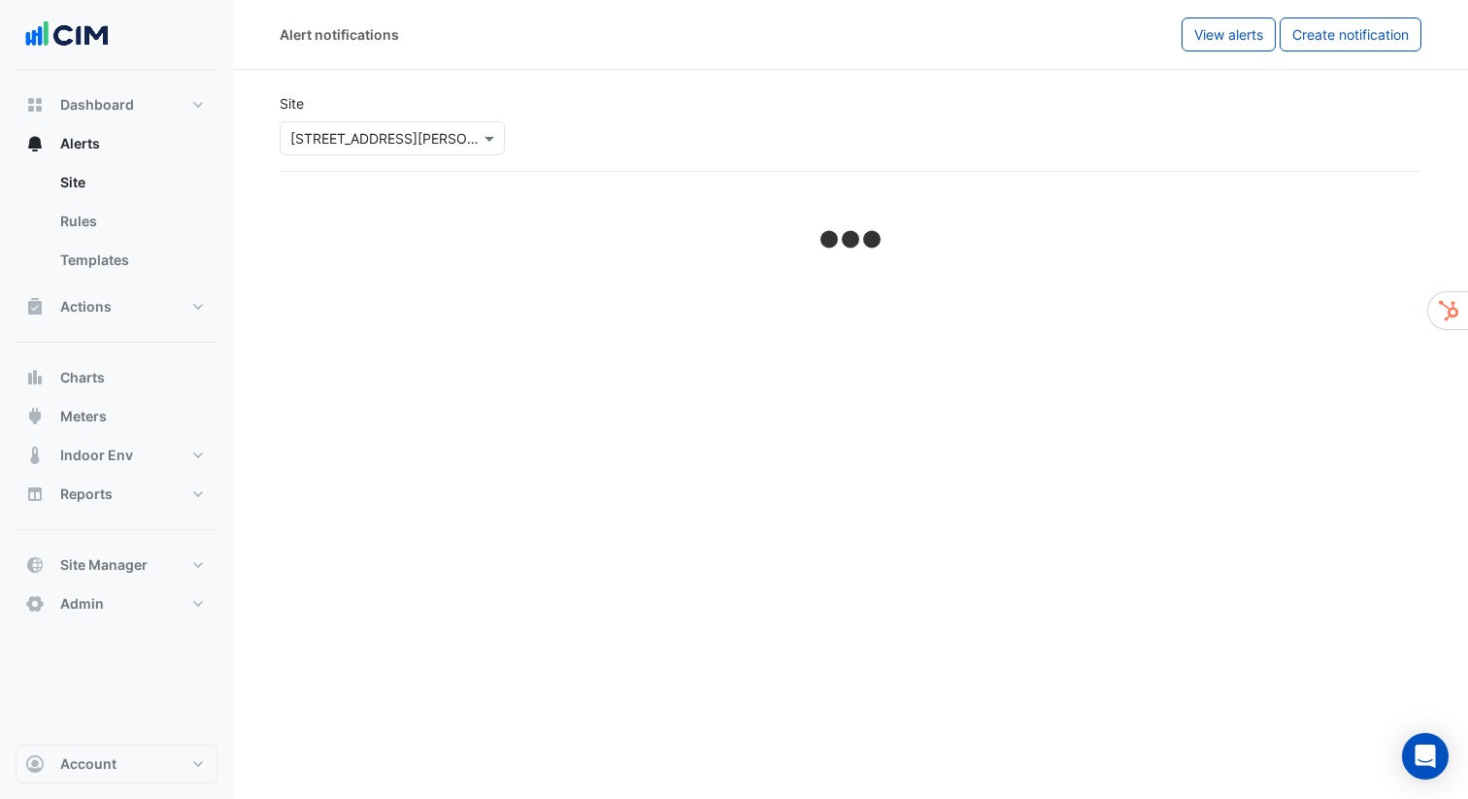
select select "******"
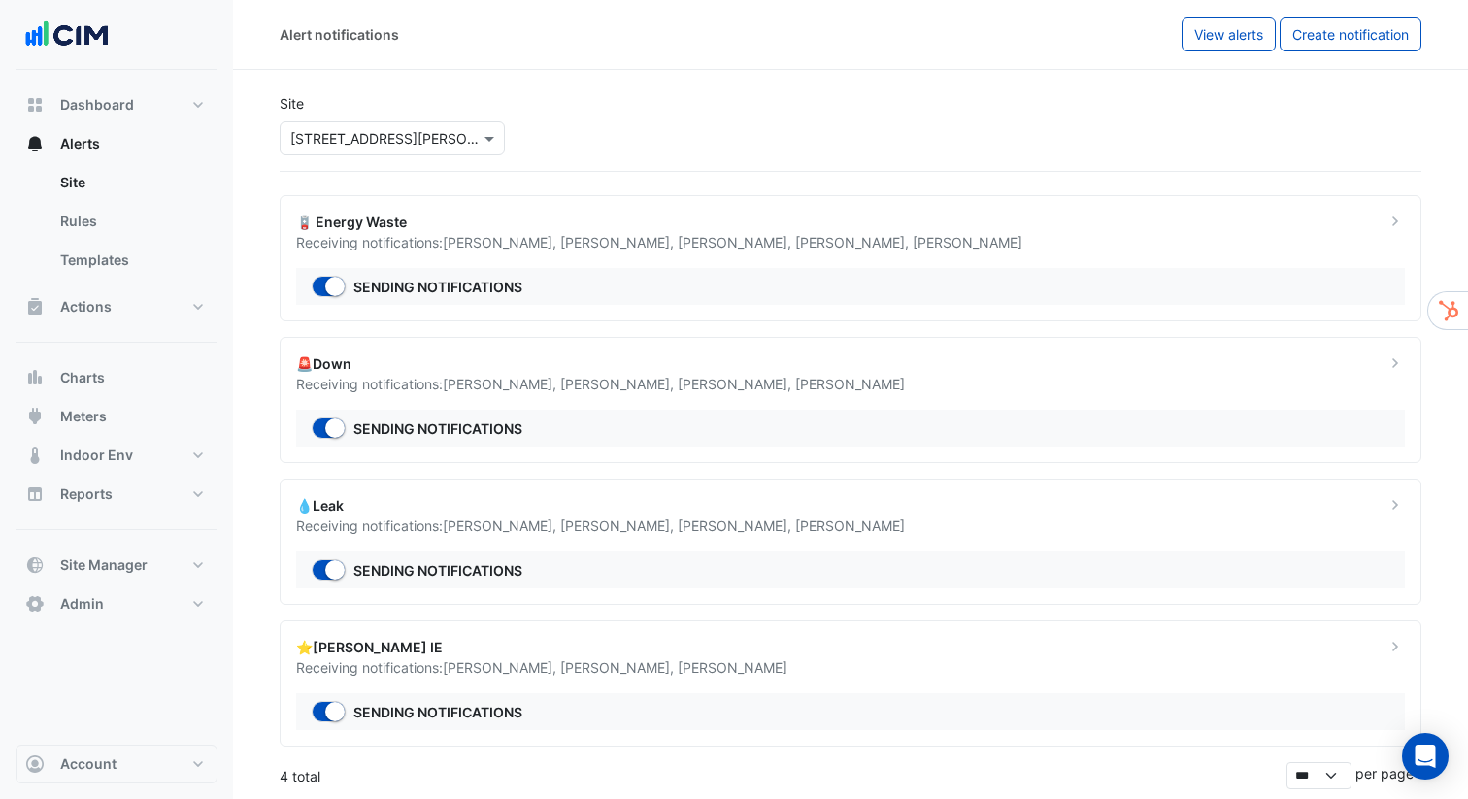
click at [510, 172] on section "Site Select a Site × [STREET_ADDRESS][PERSON_NAME] 🪫 Energy Waste Receiving not…" at bounding box center [850, 430] width 1235 height 720
click at [126, 306] on button "Actions" at bounding box center [117, 306] width 202 height 39
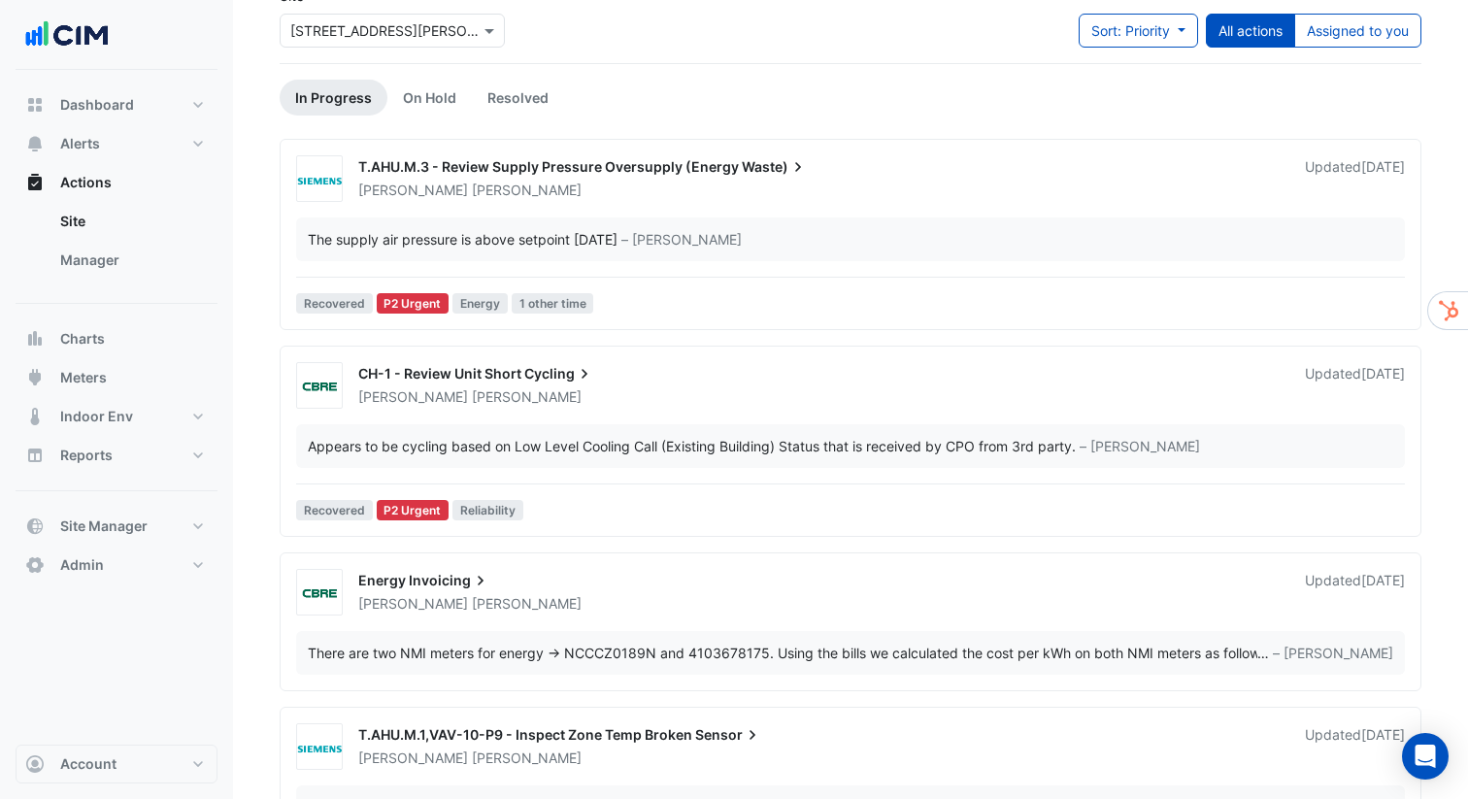
scroll to position [116, 0]
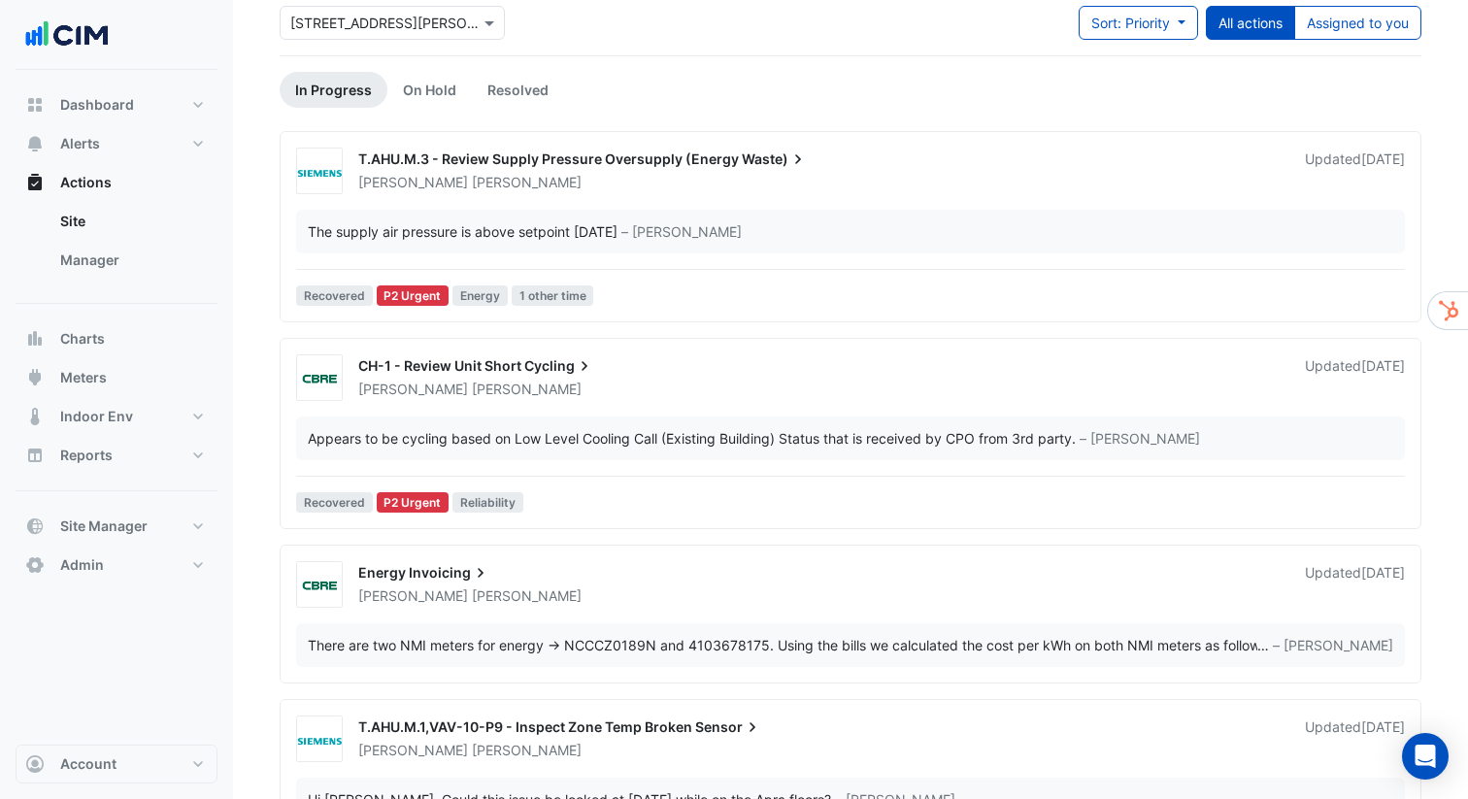
click at [650, 156] on span "T.AHU.M.3 - Review Supply Pressure Oversupply (Energy" at bounding box center [548, 159] width 381 height 17
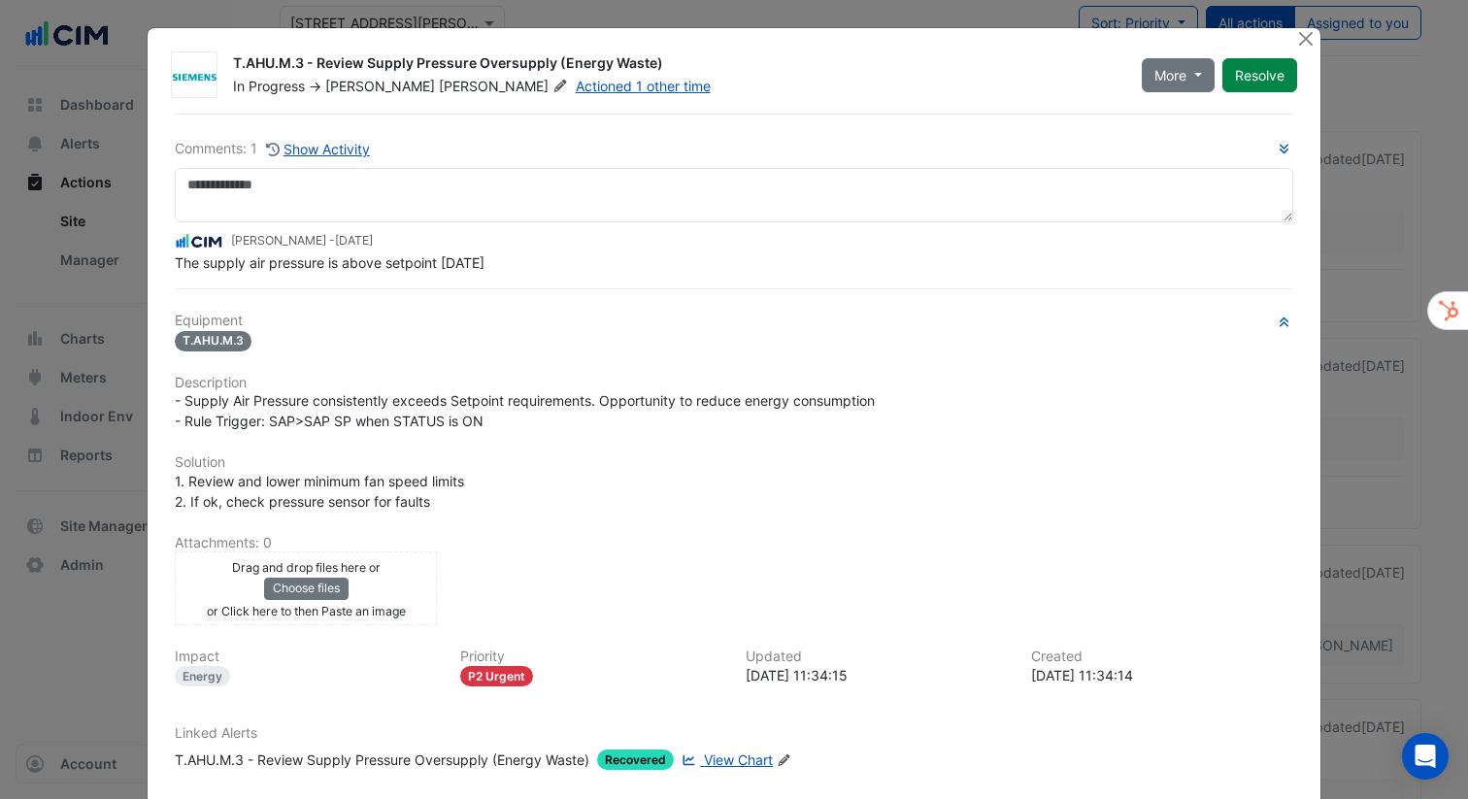
click at [349, 259] on span "The supply air pressure is above setpoint [DATE]" at bounding box center [330, 262] width 310 height 17
click at [345, 259] on span "The supply air pressure is above setpoint [DATE]" at bounding box center [330, 262] width 310 height 17
click at [395, 266] on span "The supply air pressure is above setpoint [DATE]" at bounding box center [330, 262] width 310 height 17
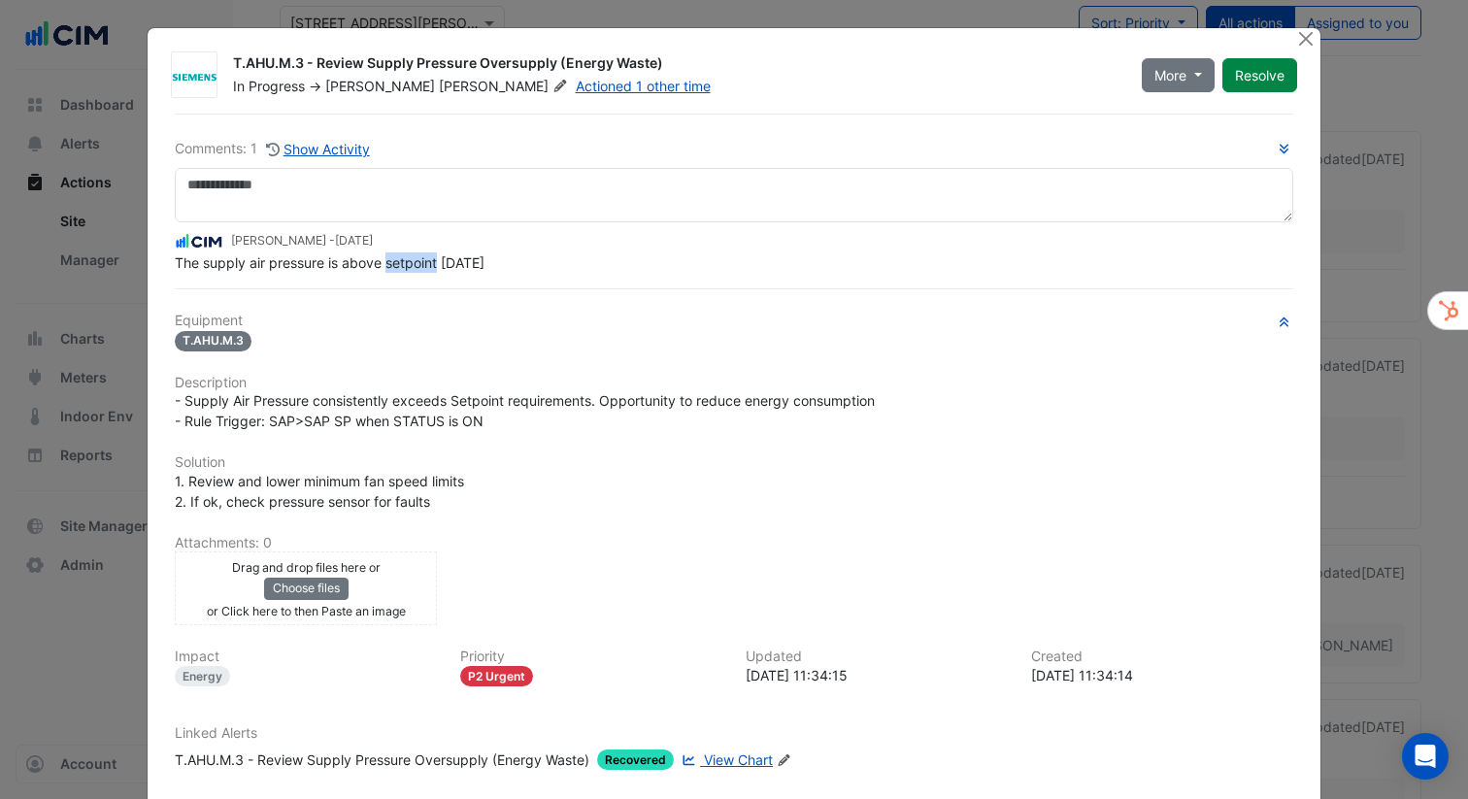
click at [395, 266] on span "The supply air pressure is above setpoint [DATE]" at bounding box center [330, 262] width 310 height 17
click at [1302, 35] on button "Close" at bounding box center [1306, 38] width 20 height 20
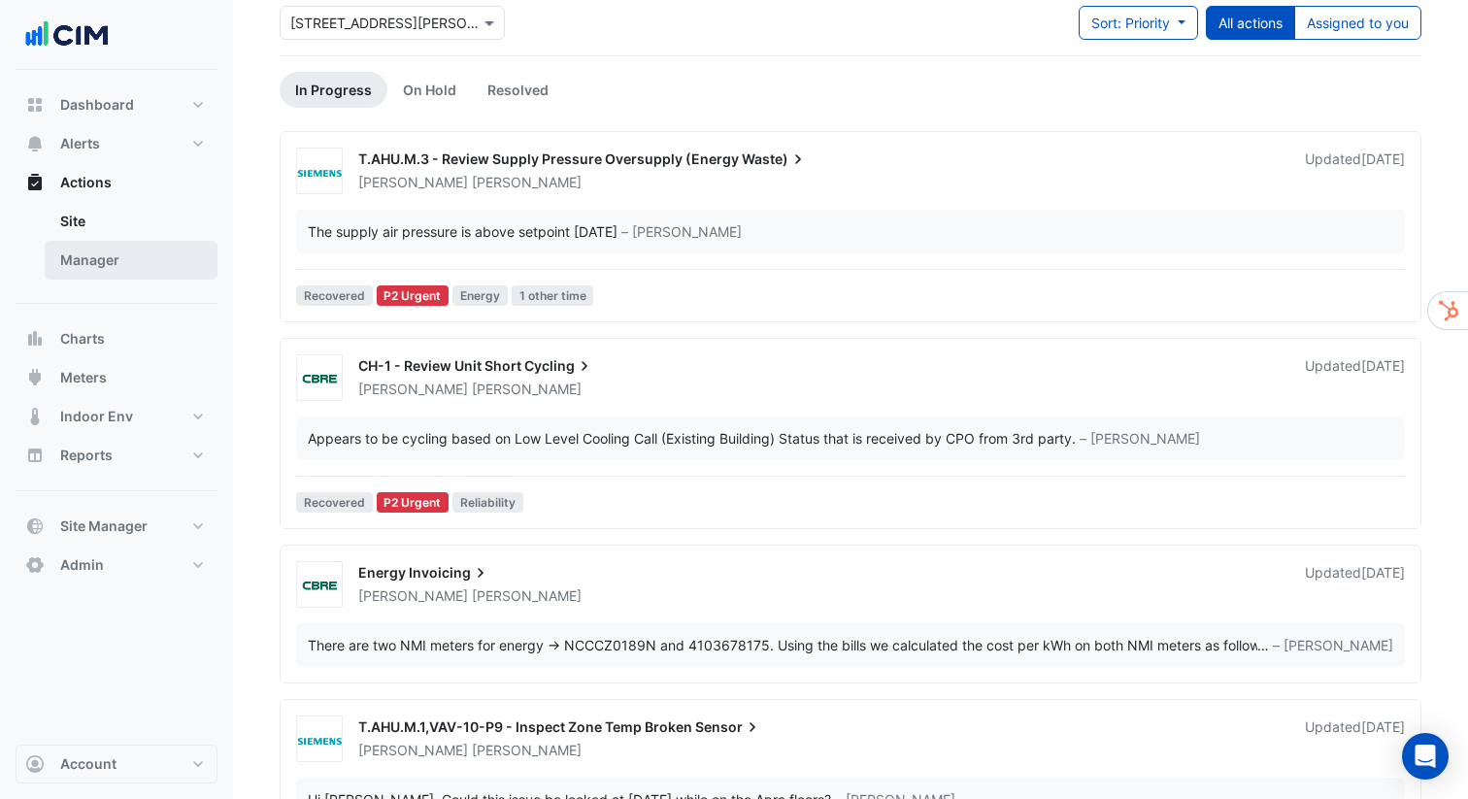
click at [100, 260] on link "Manager" at bounding box center [131, 260] width 173 height 39
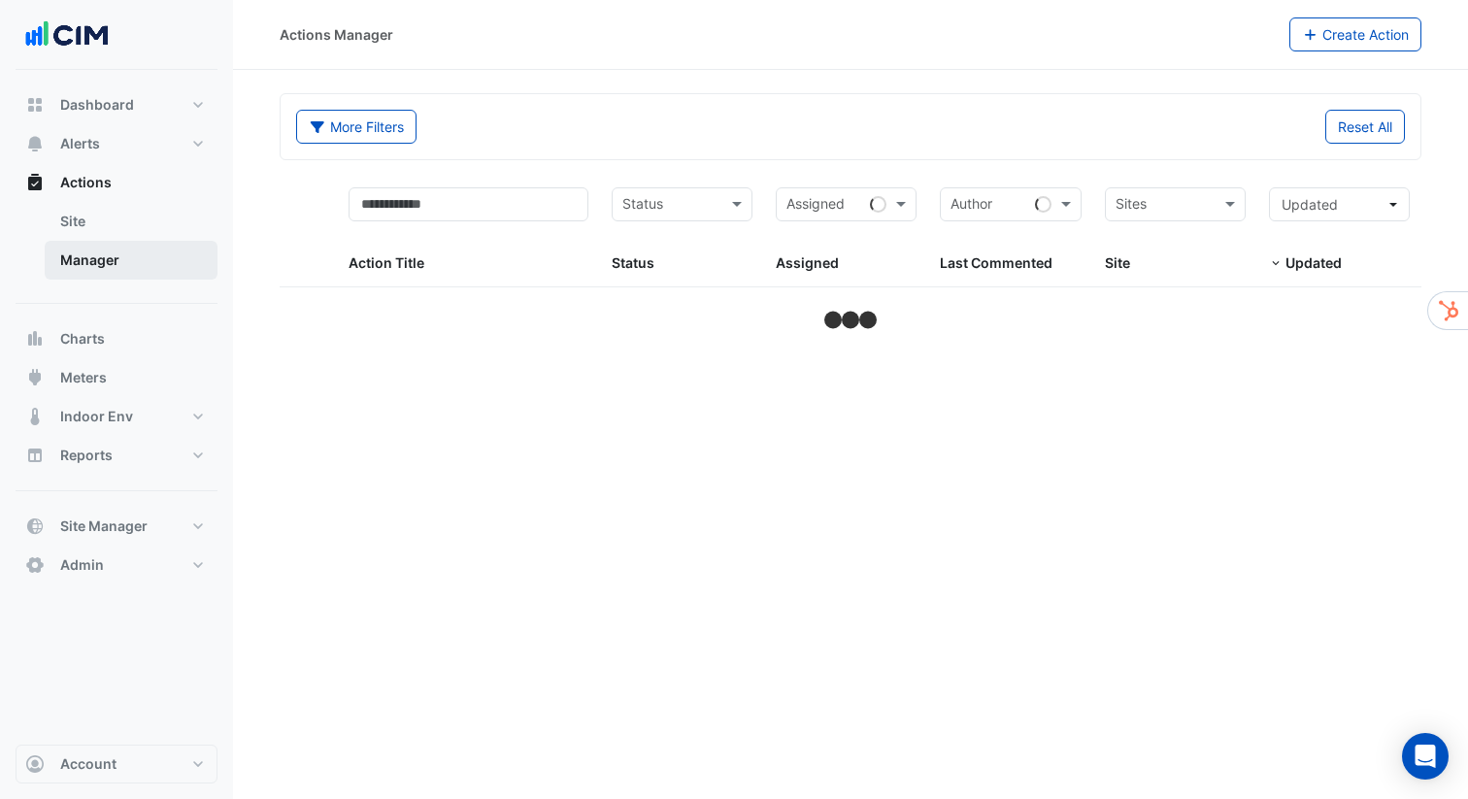
select select "***"
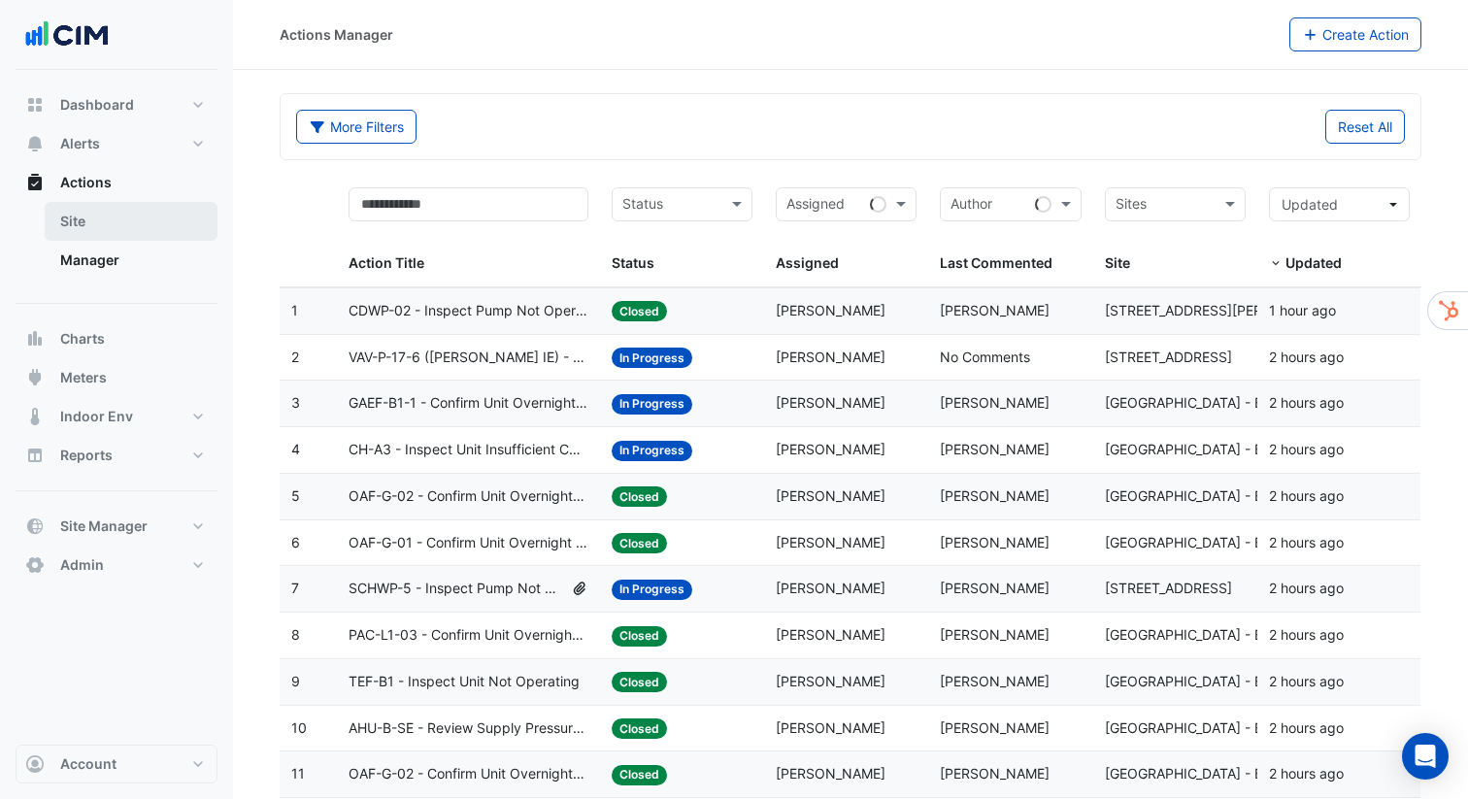
click at [84, 217] on link "Site" at bounding box center [131, 221] width 173 height 39
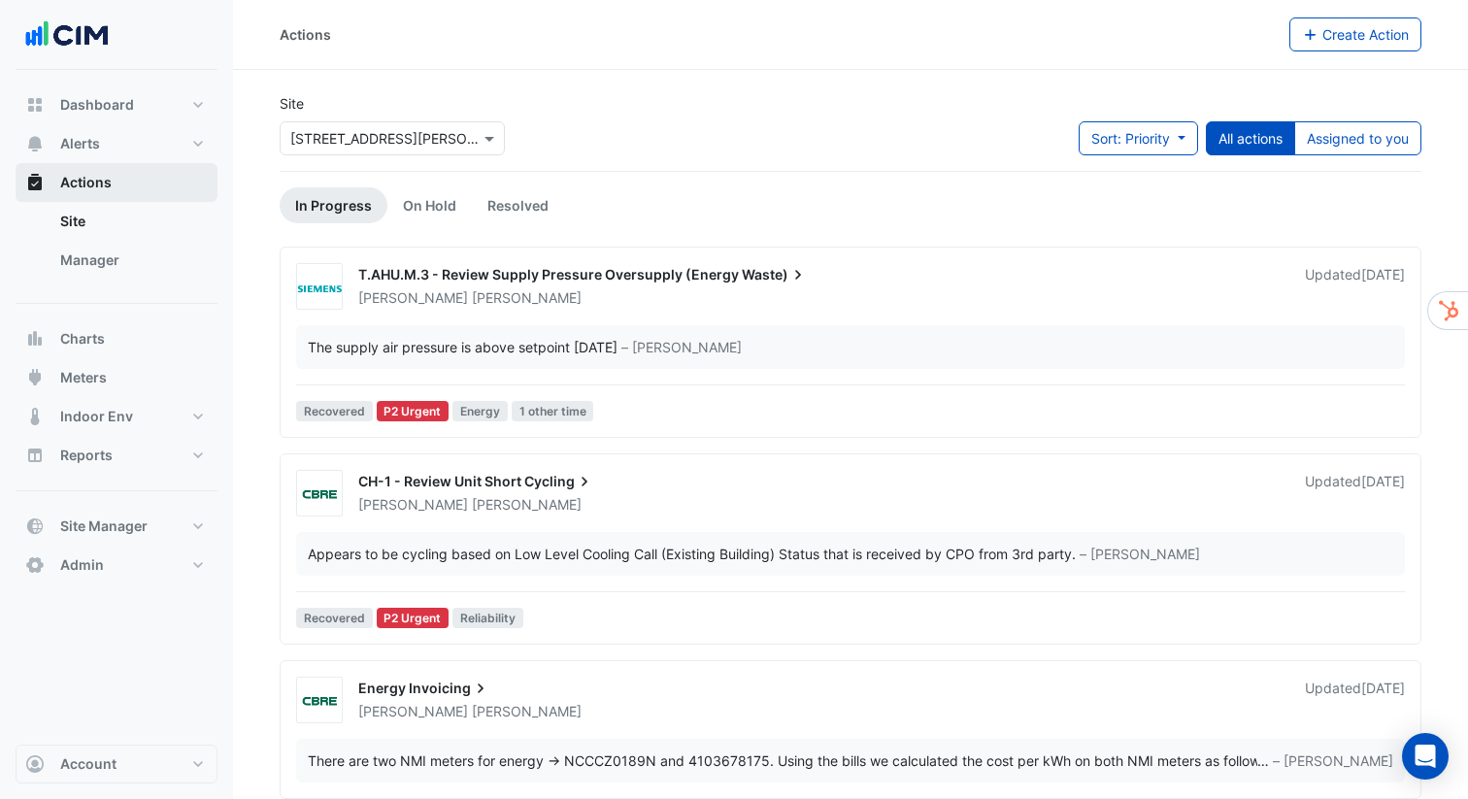
click at [91, 185] on span "Actions" at bounding box center [85, 182] width 51 height 19
click at [200, 142] on button "Alerts" at bounding box center [117, 143] width 202 height 39
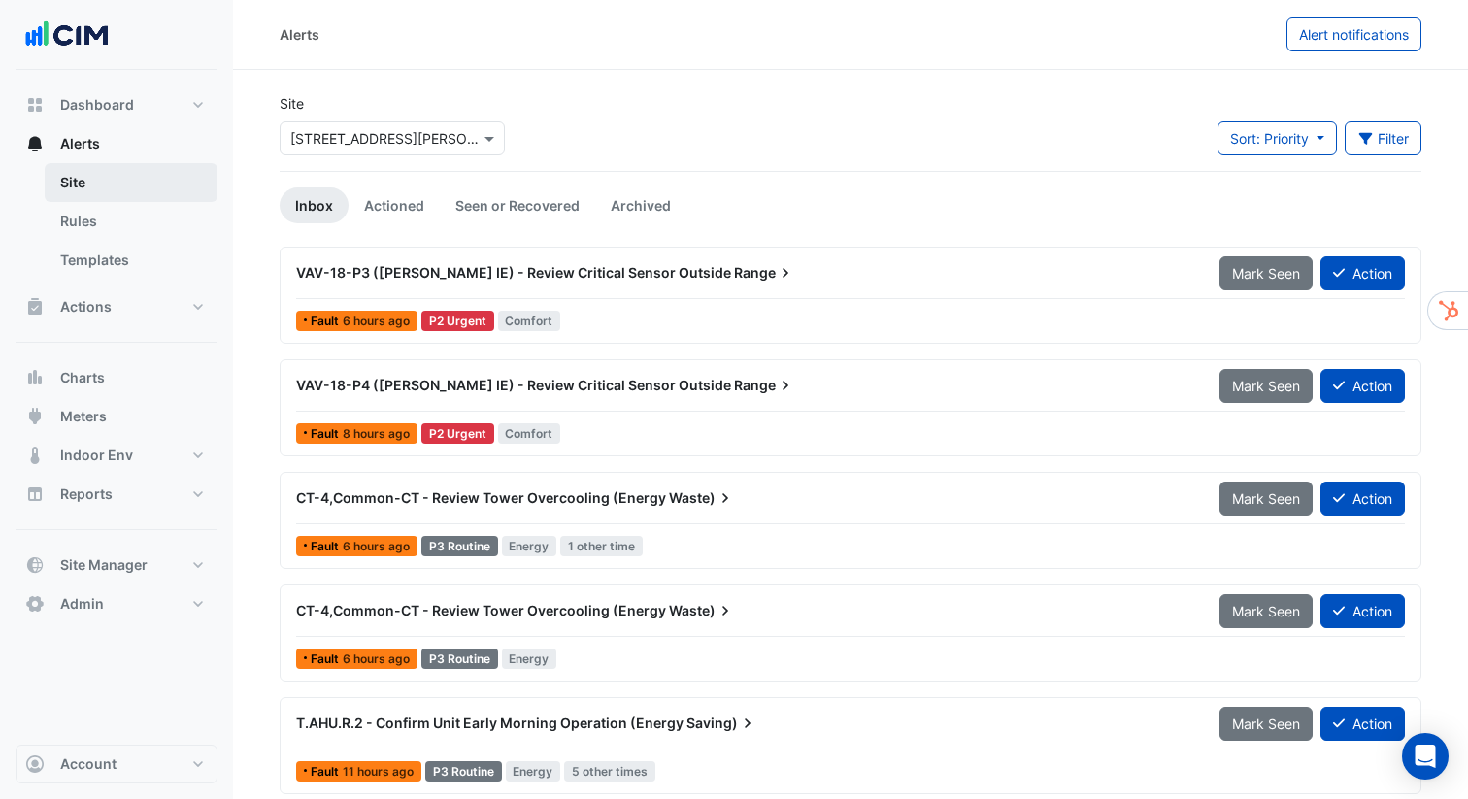
click at [131, 188] on link "Site" at bounding box center [131, 182] width 173 height 39
click at [124, 220] on link "Rules" at bounding box center [131, 221] width 173 height 39
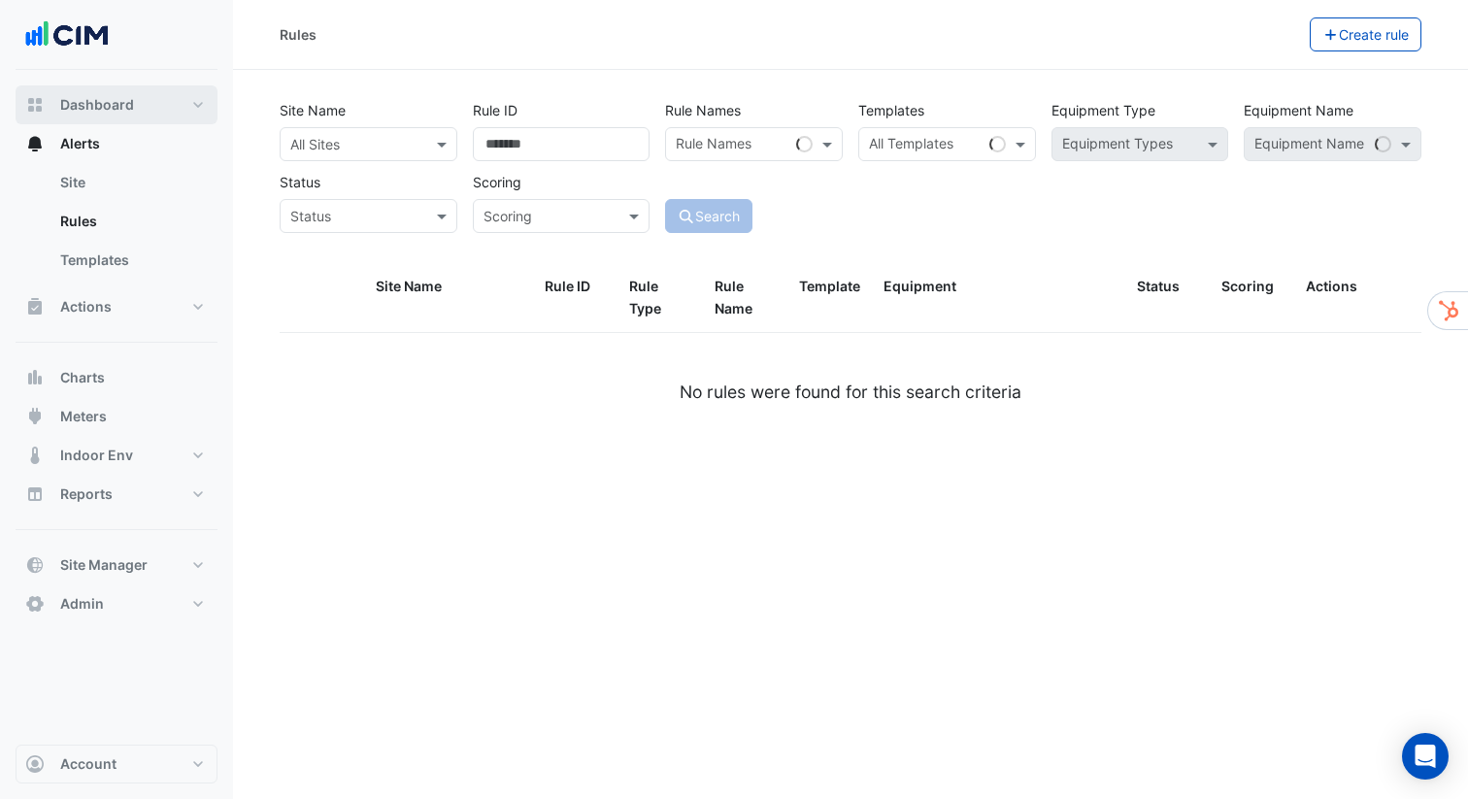
click at [199, 103] on button "Dashboard" at bounding box center [117, 104] width 202 height 39
select select "***"
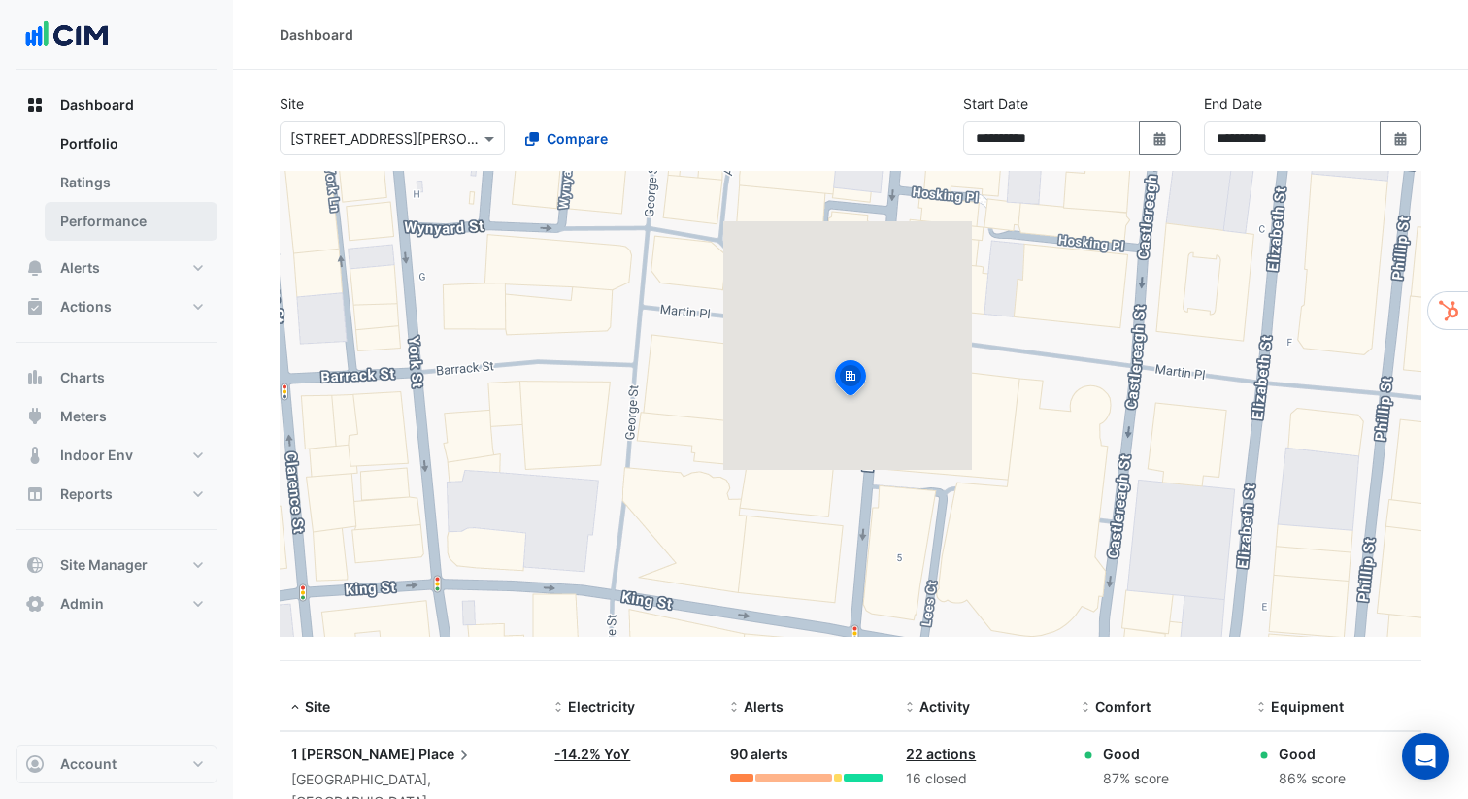
click at [120, 219] on link "Performance" at bounding box center [131, 221] width 173 height 39
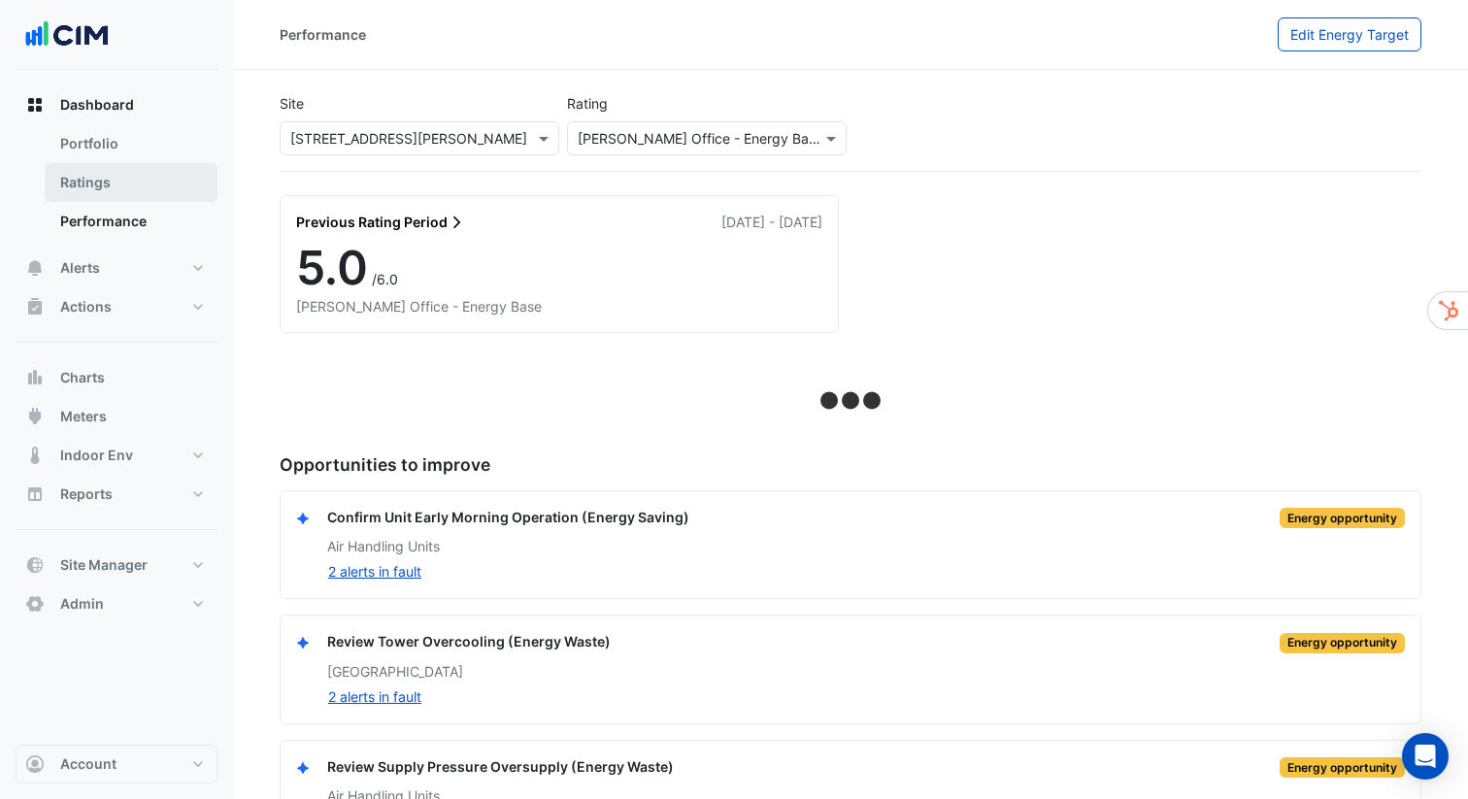
click at [130, 176] on link "Ratings" at bounding box center [131, 182] width 173 height 39
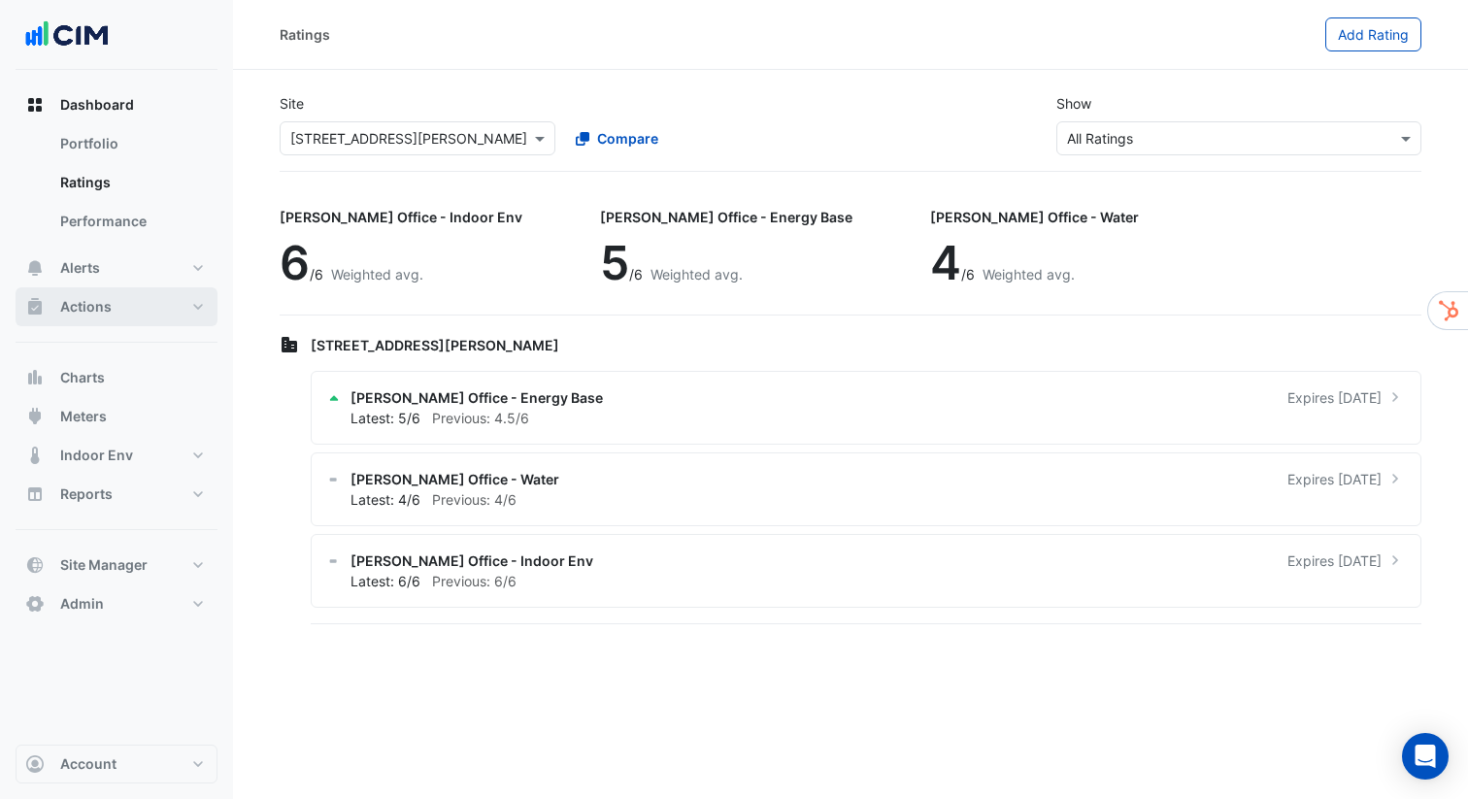
click at [193, 304] on button "Actions" at bounding box center [117, 306] width 202 height 39
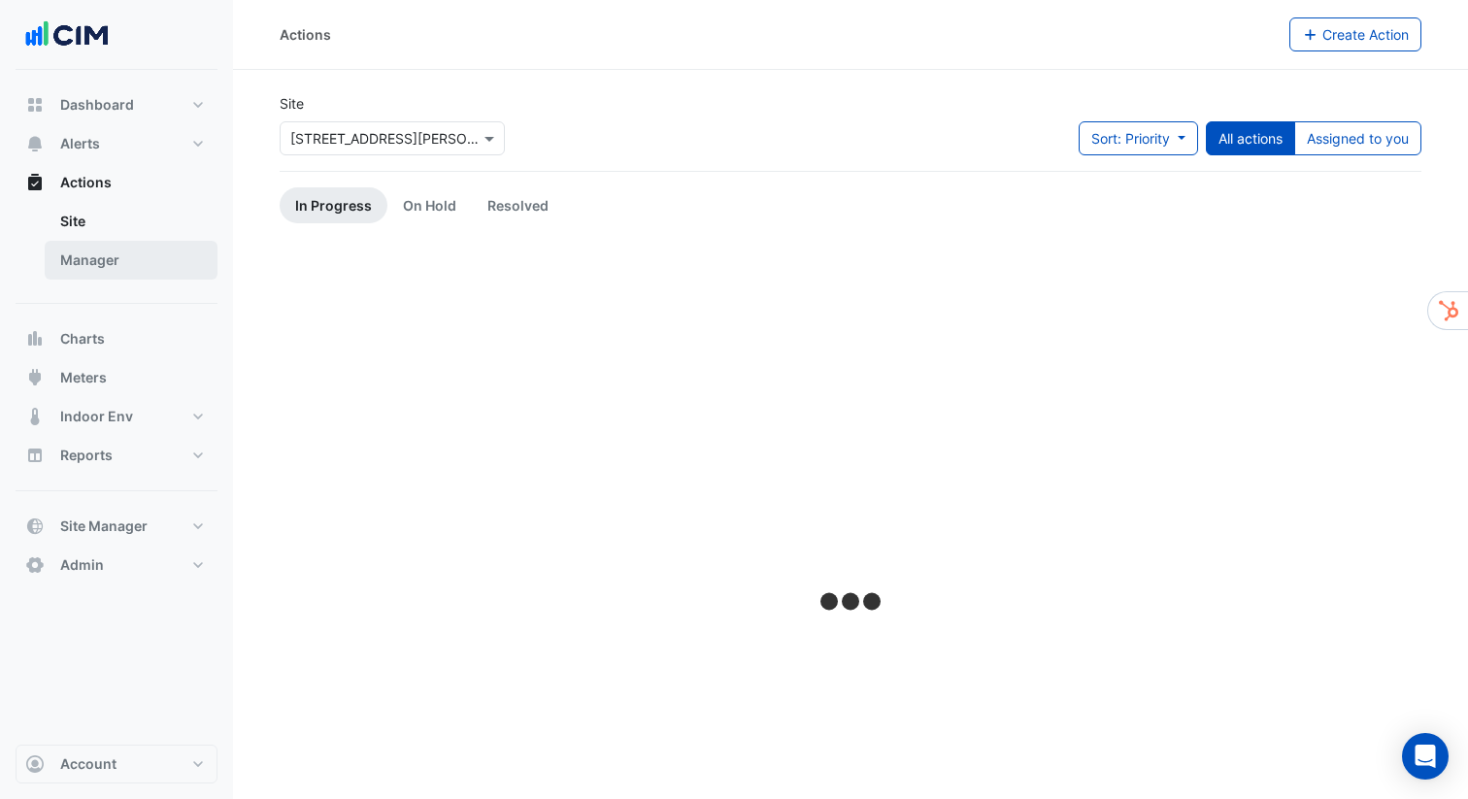
click at [112, 260] on link "Manager" at bounding box center [131, 260] width 173 height 39
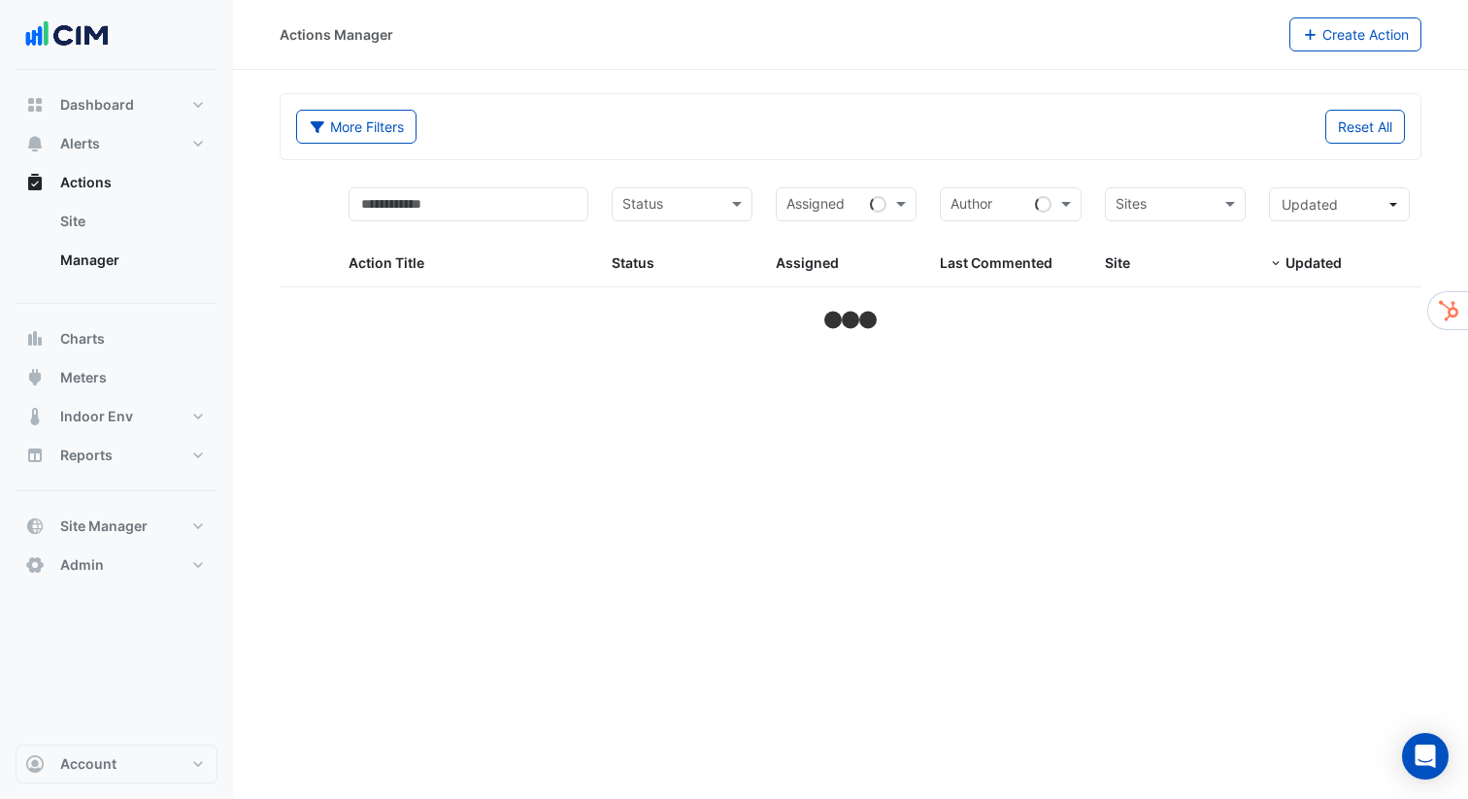
select select "***"
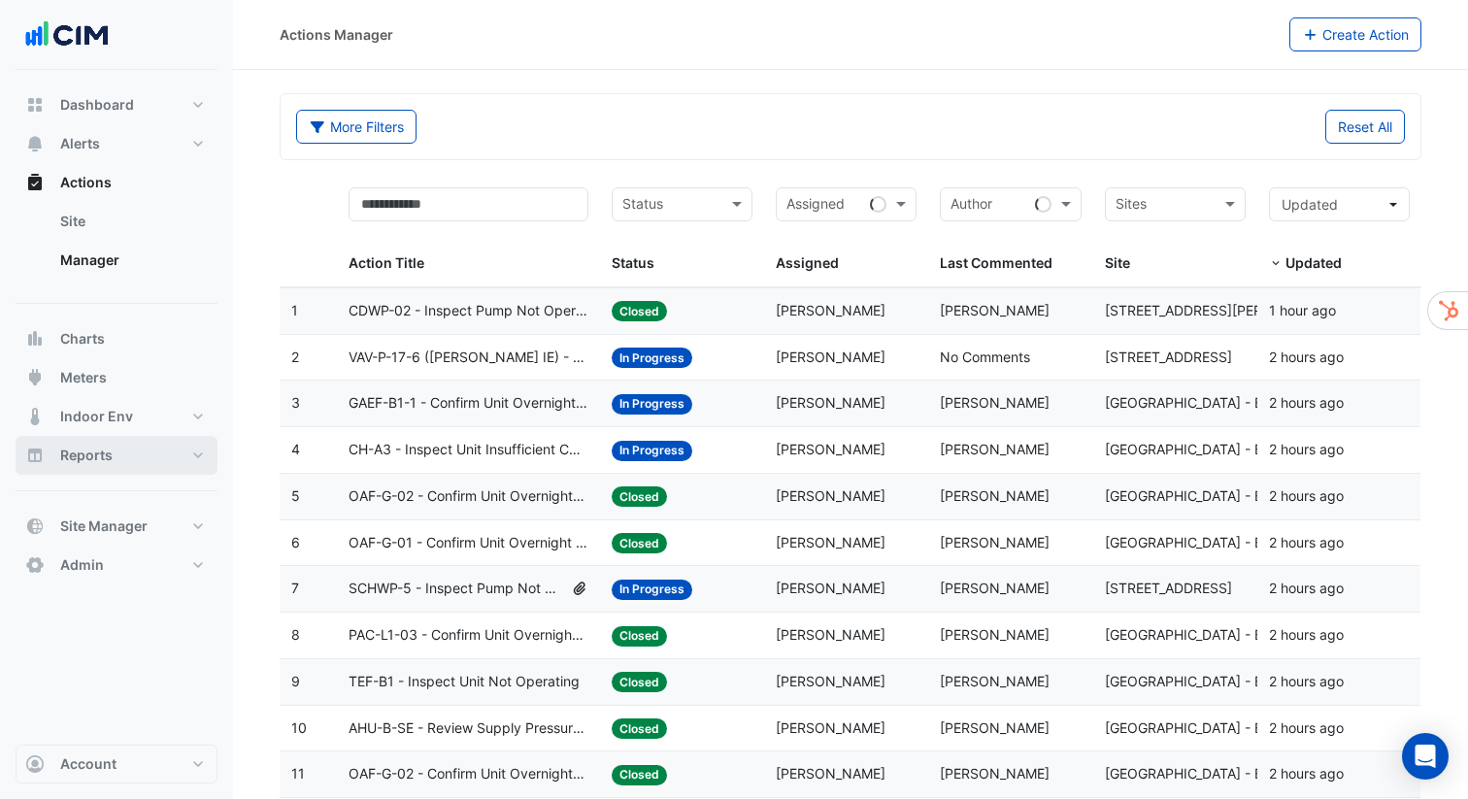
click at [205, 456] on button "Reports" at bounding box center [117, 455] width 202 height 39
select select "***"
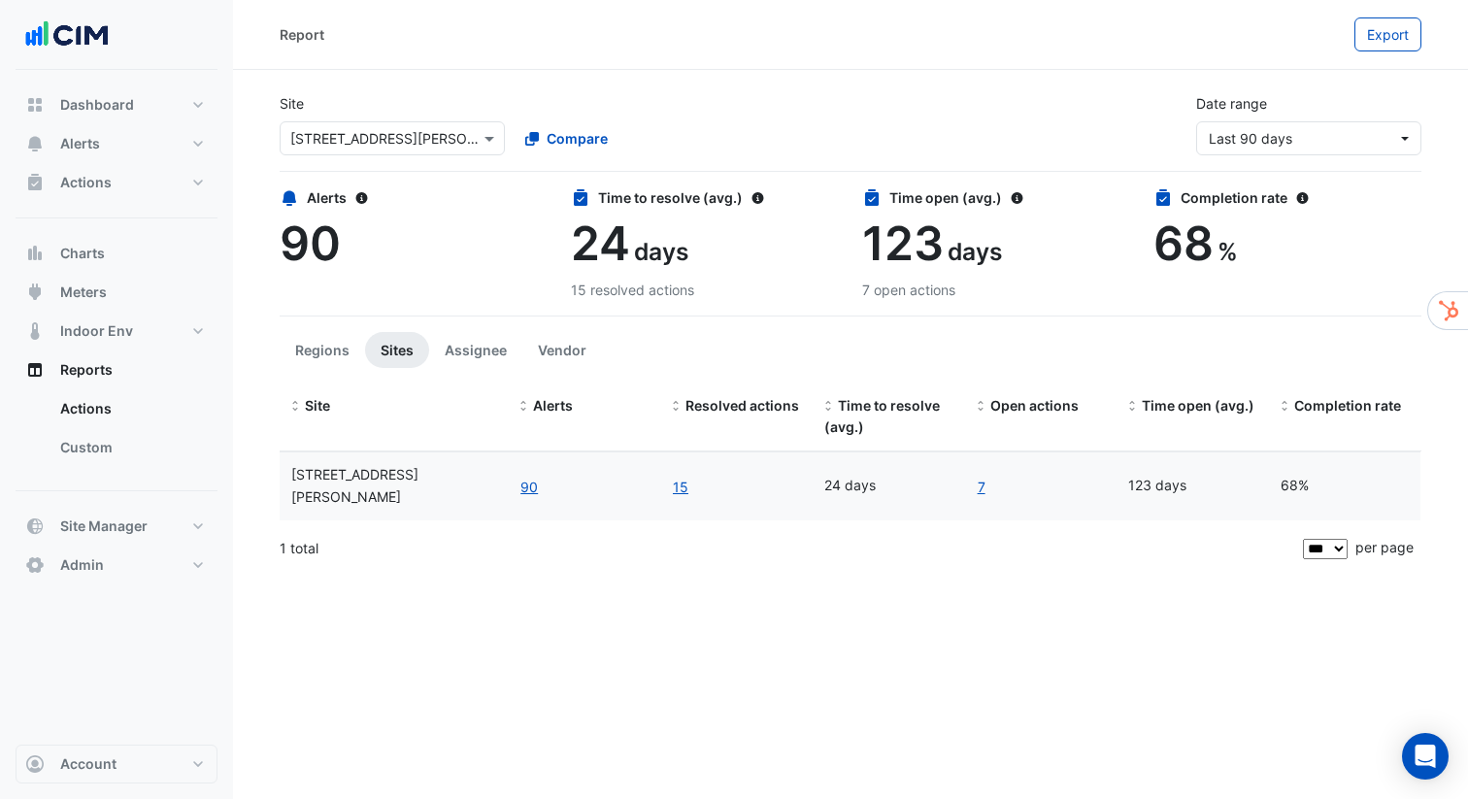
click at [1010, 332] on ul "Regions Sites [GEOGRAPHIC_DATA] Vendor" at bounding box center [851, 350] width 1142 height 36
click at [497, 356] on button "Assignee" at bounding box center [475, 350] width 93 height 36
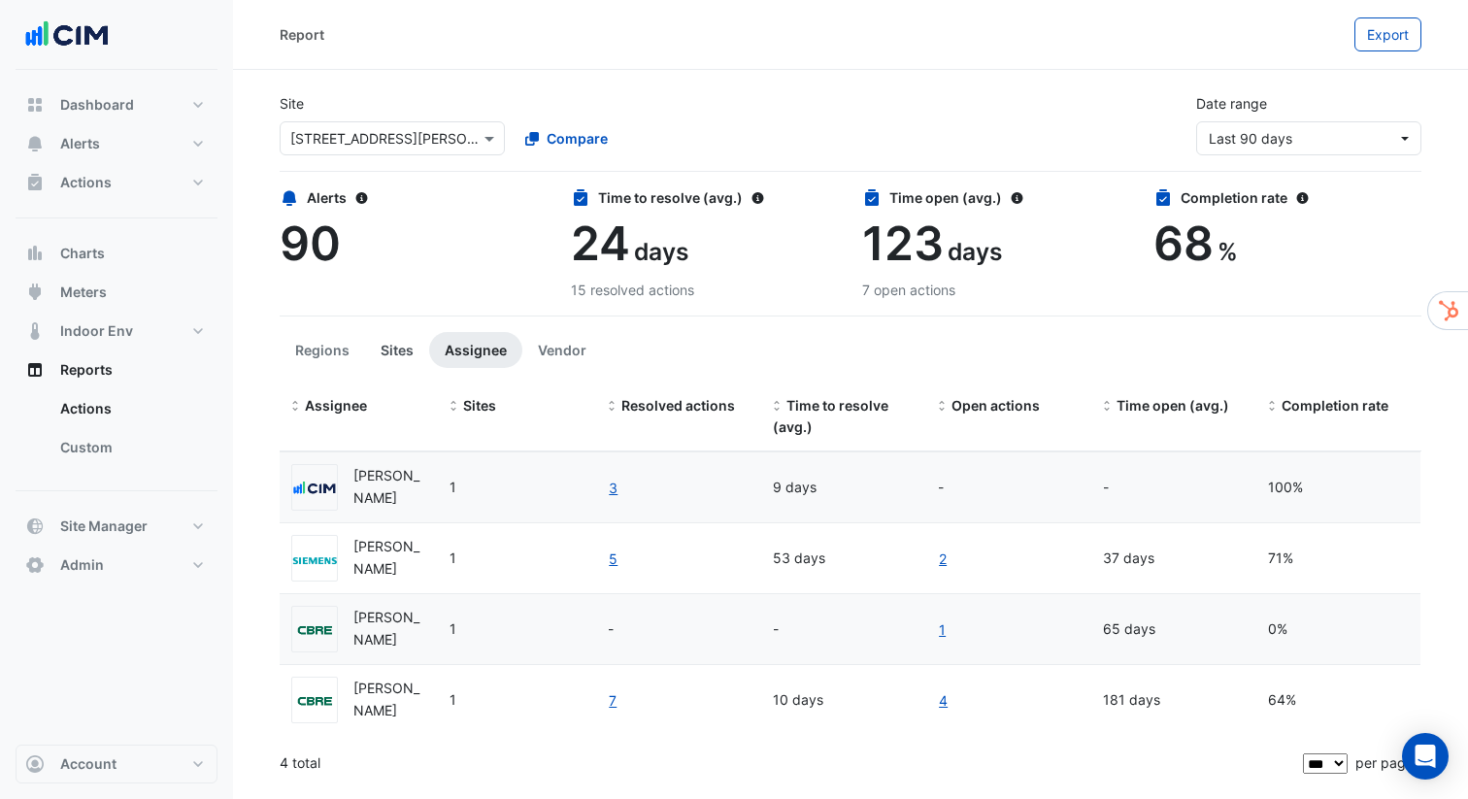
click at [393, 351] on button "Sites" at bounding box center [397, 350] width 64 height 36
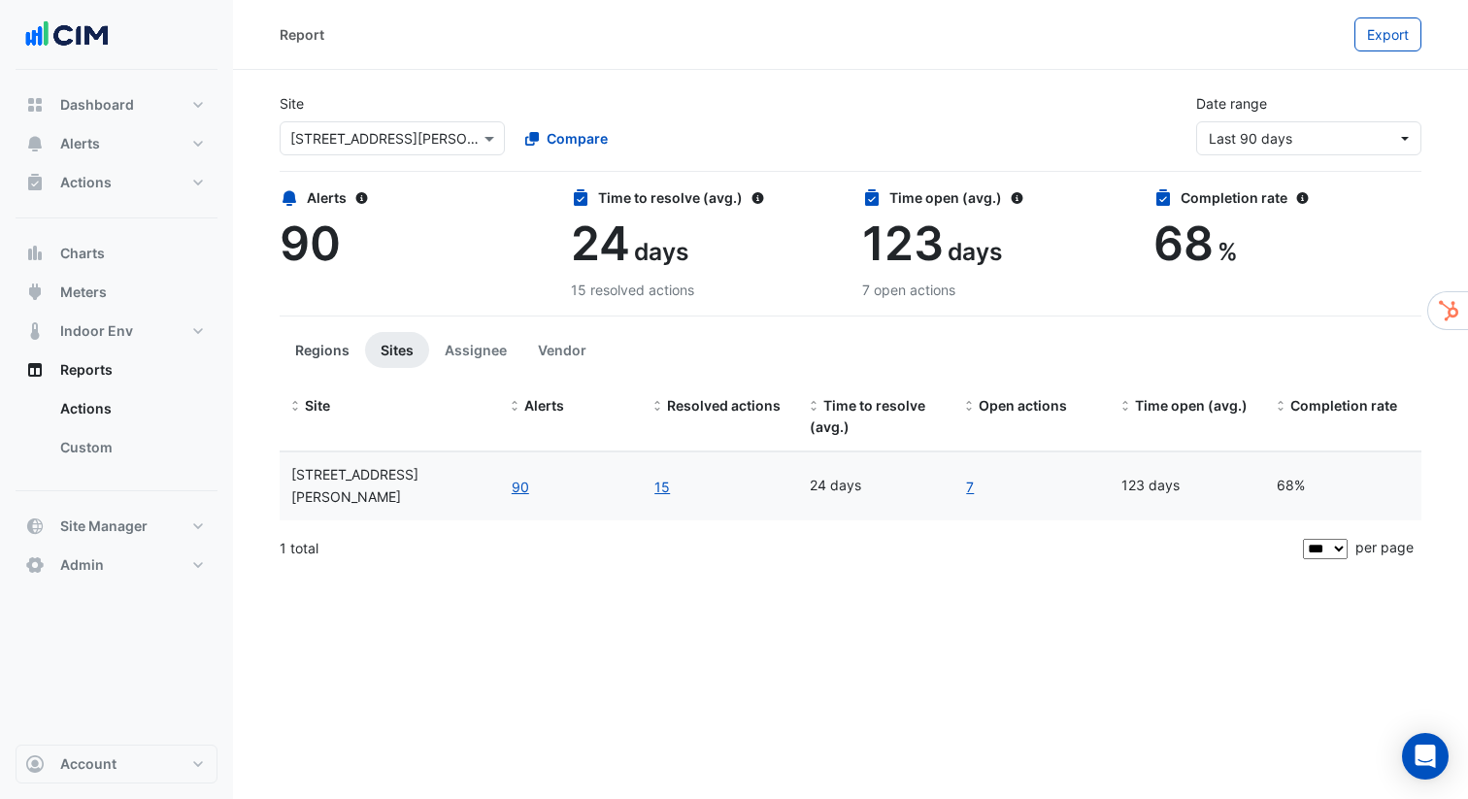
click at [343, 351] on button "Regions" at bounding box center [322, 350] width 85 height 36
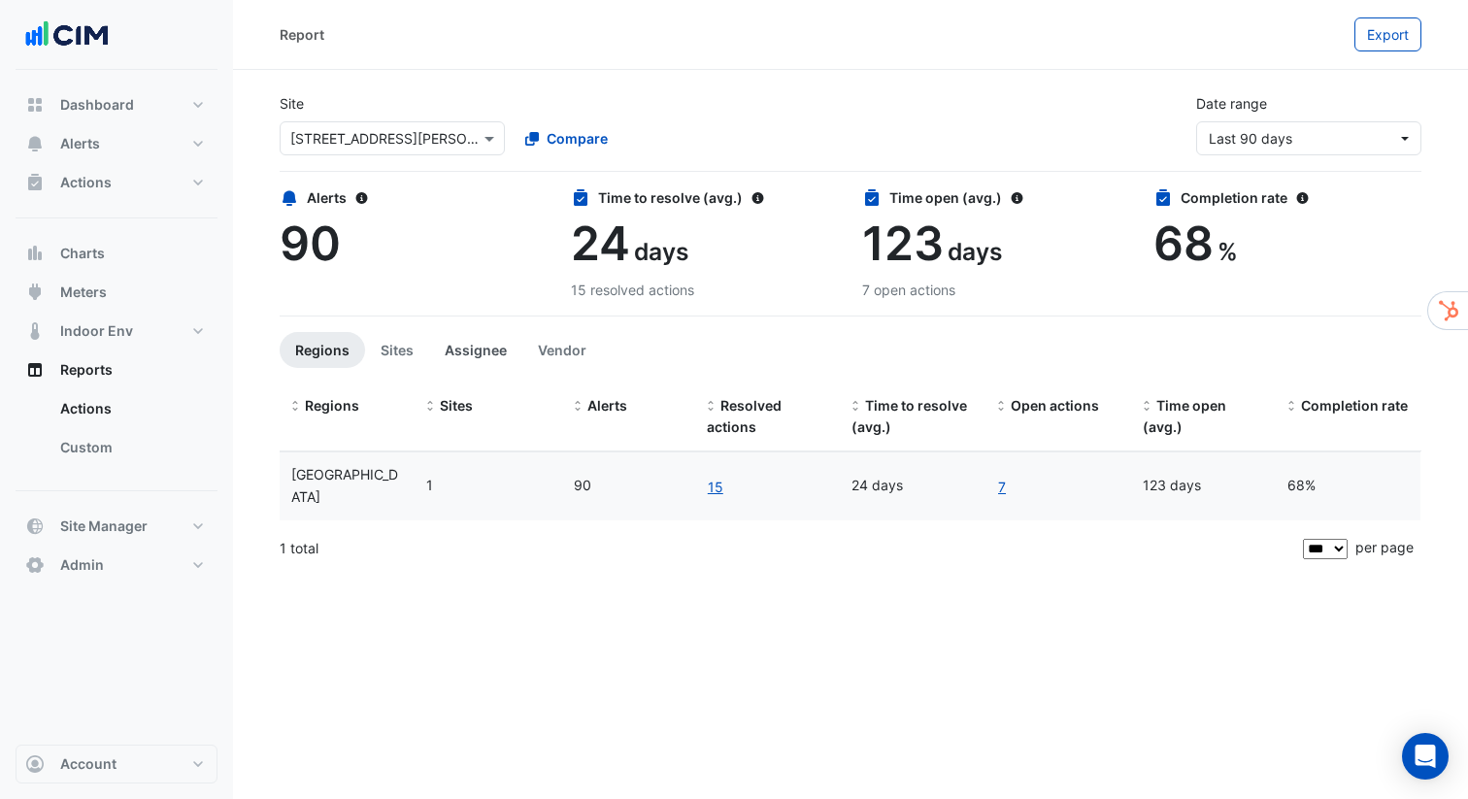
click at [488, 343] on button "Assignee" at bounding box center [475, 350] width 93 height 36
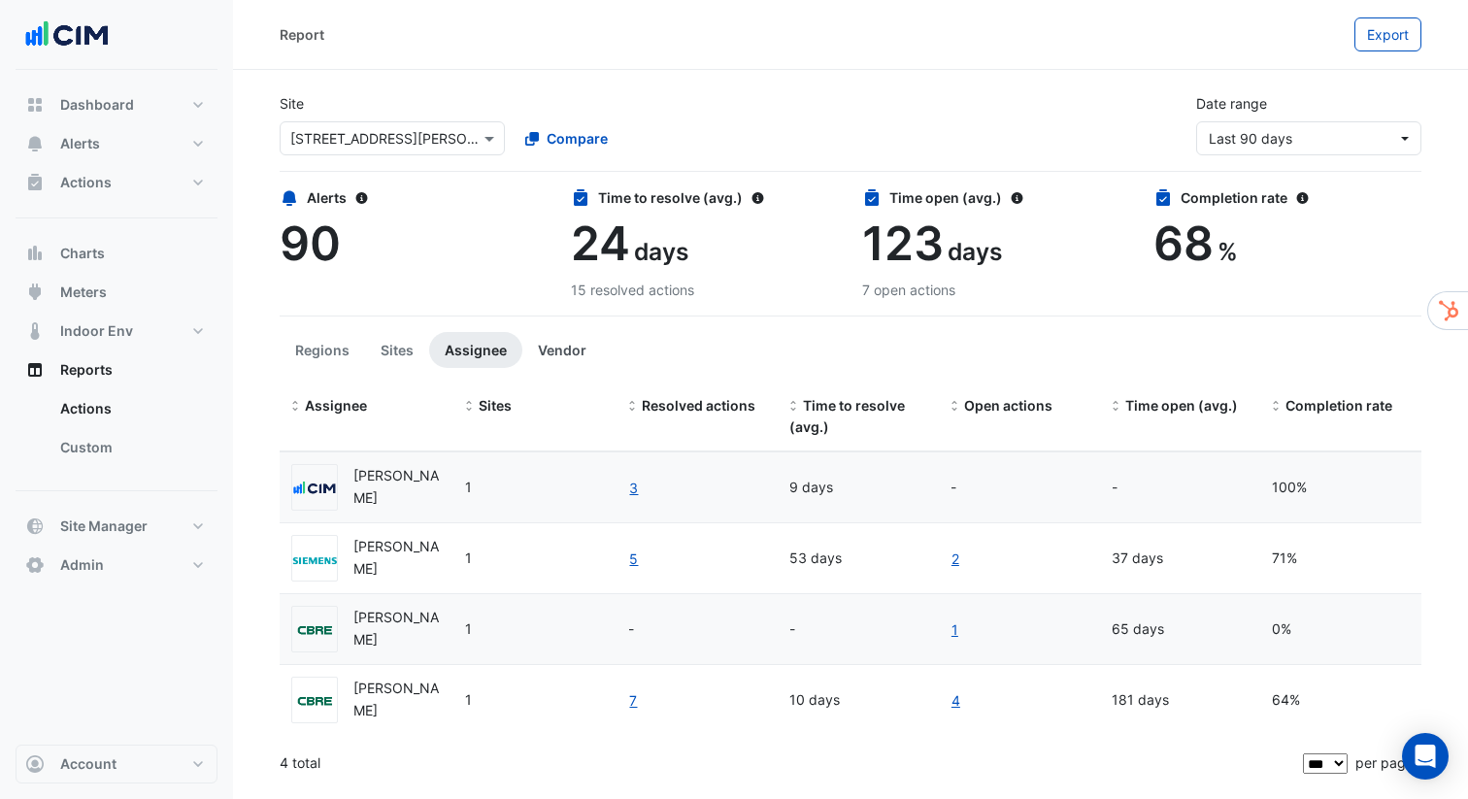
click at [551, 339] on button "Vendor" at bounding box center [562, 350] width 80 height 36
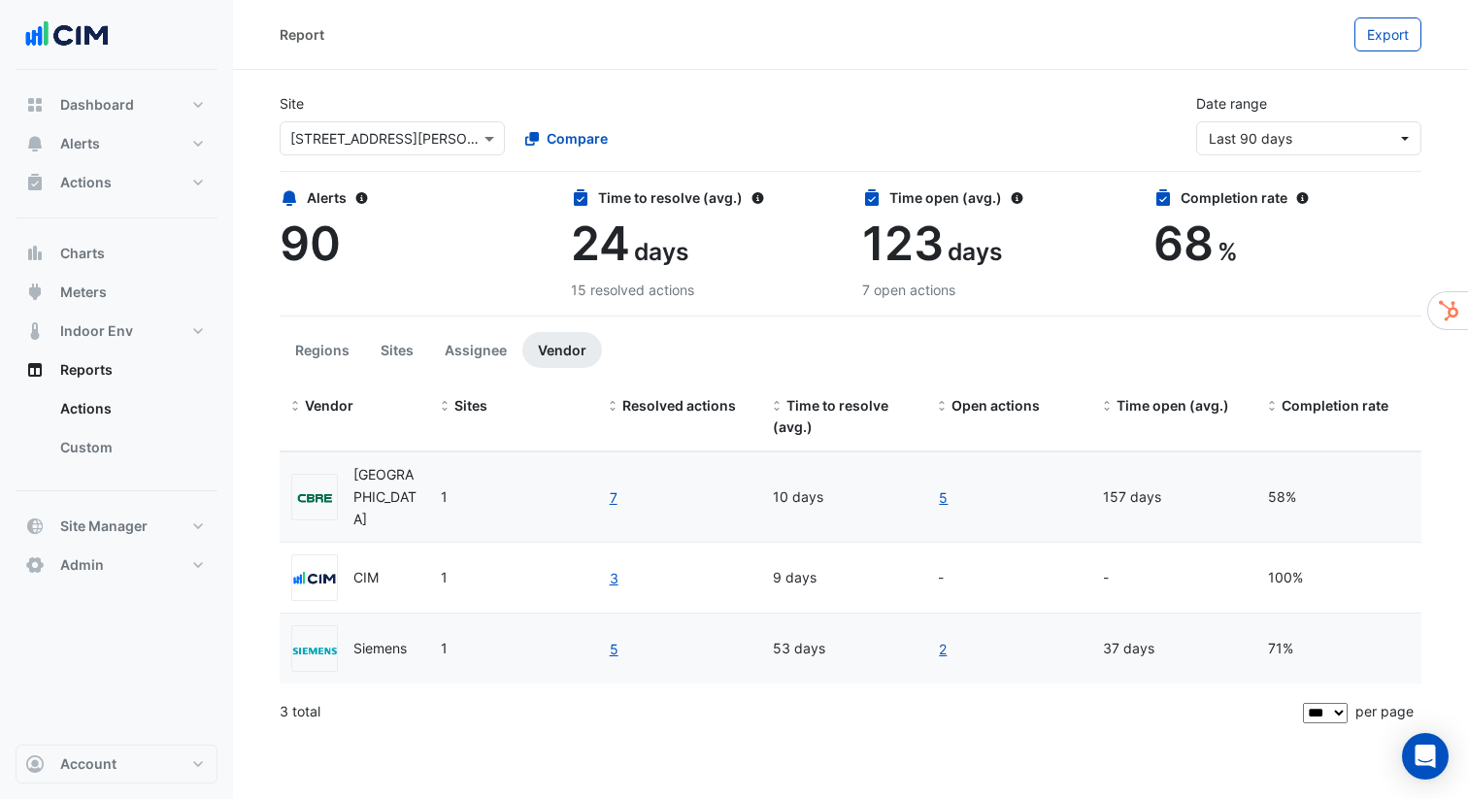
click at [771, 328] on app-ticket-report-page "Site Select a Site × [STREET_ADDRESS][PERSON_NAME] Compare Date range Last 90 d…" at bounding box center [851, 407] width 1142 height 658
click at [1235, 55] on div "Report Export" at bounding box center [850, 35] width 1235 height 70
